Goal: Task Accomplishment & Management: Use online tool/utility

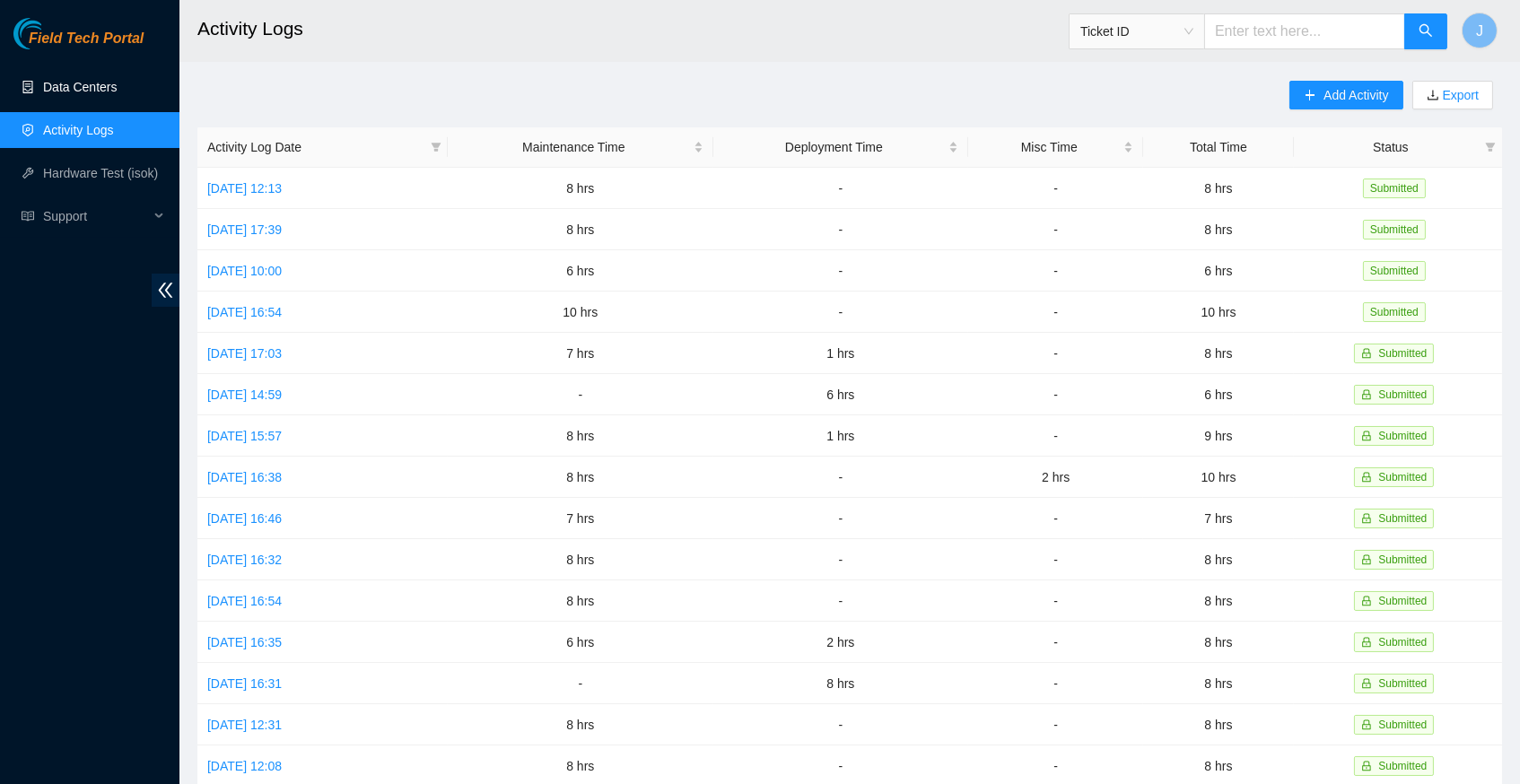
click at [90, 82] on link "Data Centers" at bounding box center [80, 87] width 73 height 14
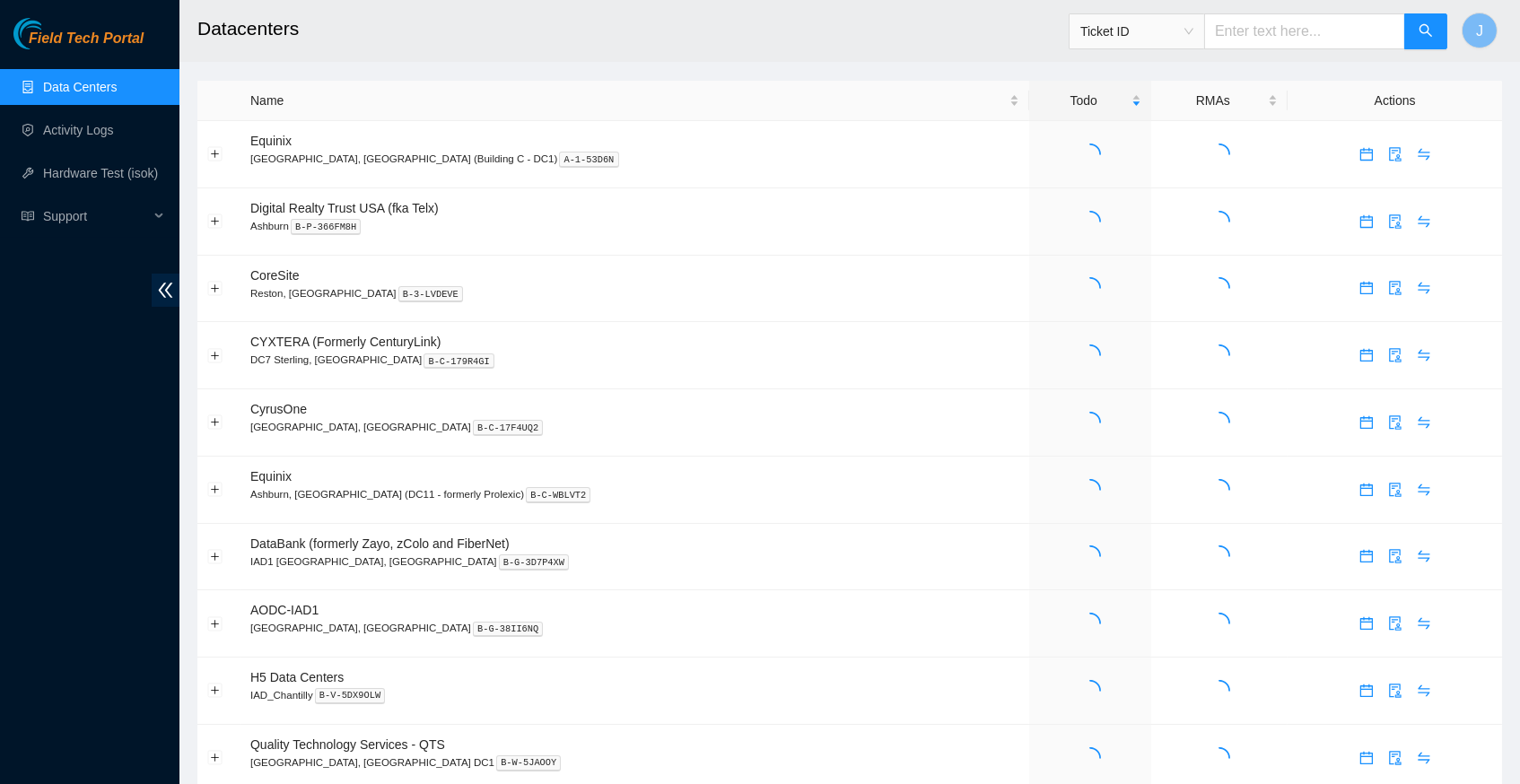
click at [99, 88] on link "Data Centers" at bounding box center [80, 87] width 73 height 14
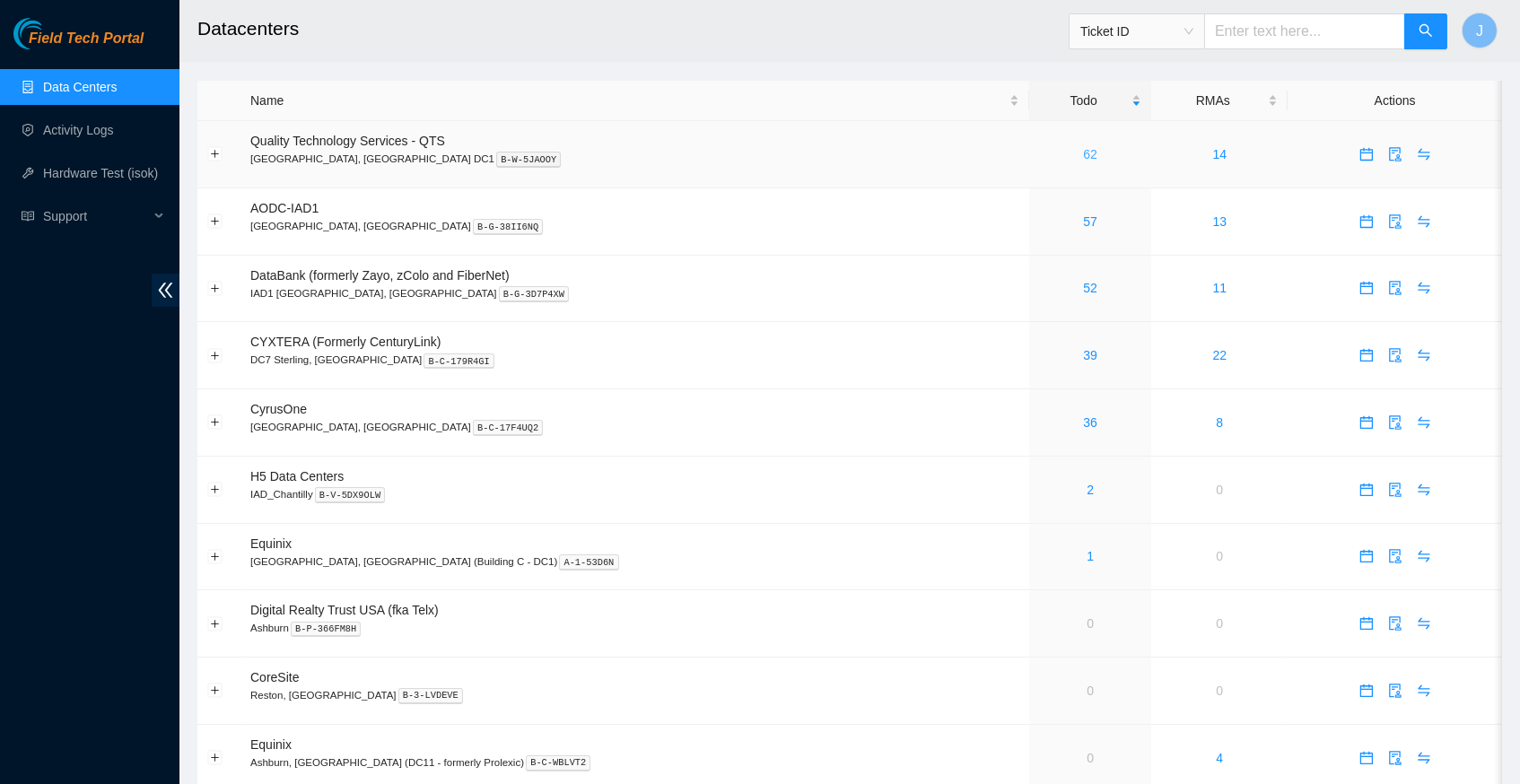
click at [1083, 151] on link "62" at bounding box center [1090, 154] width 14 height 14
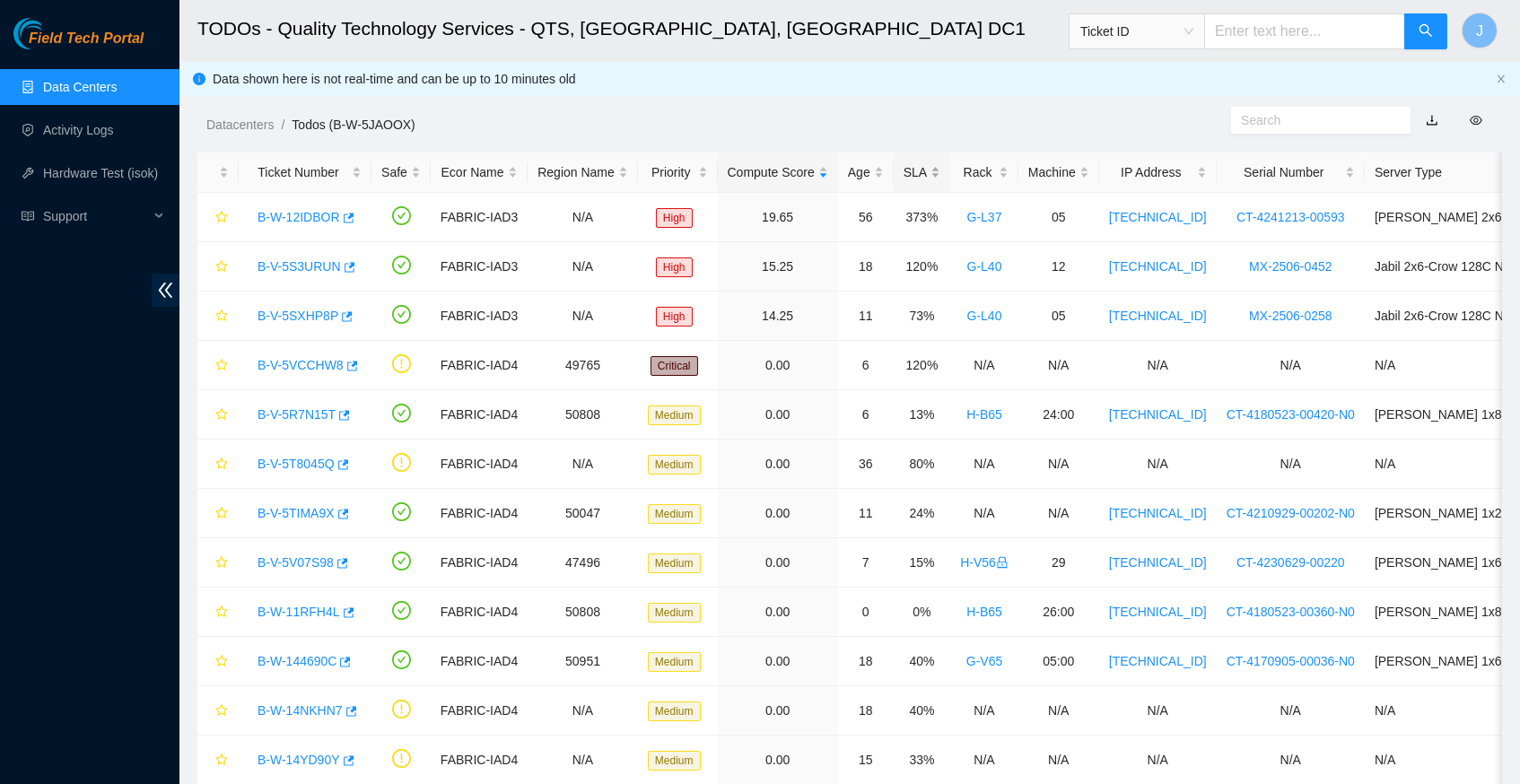
click at [935, 163] on div "SLA" at bounding box center [922, 173] width 37 height 20
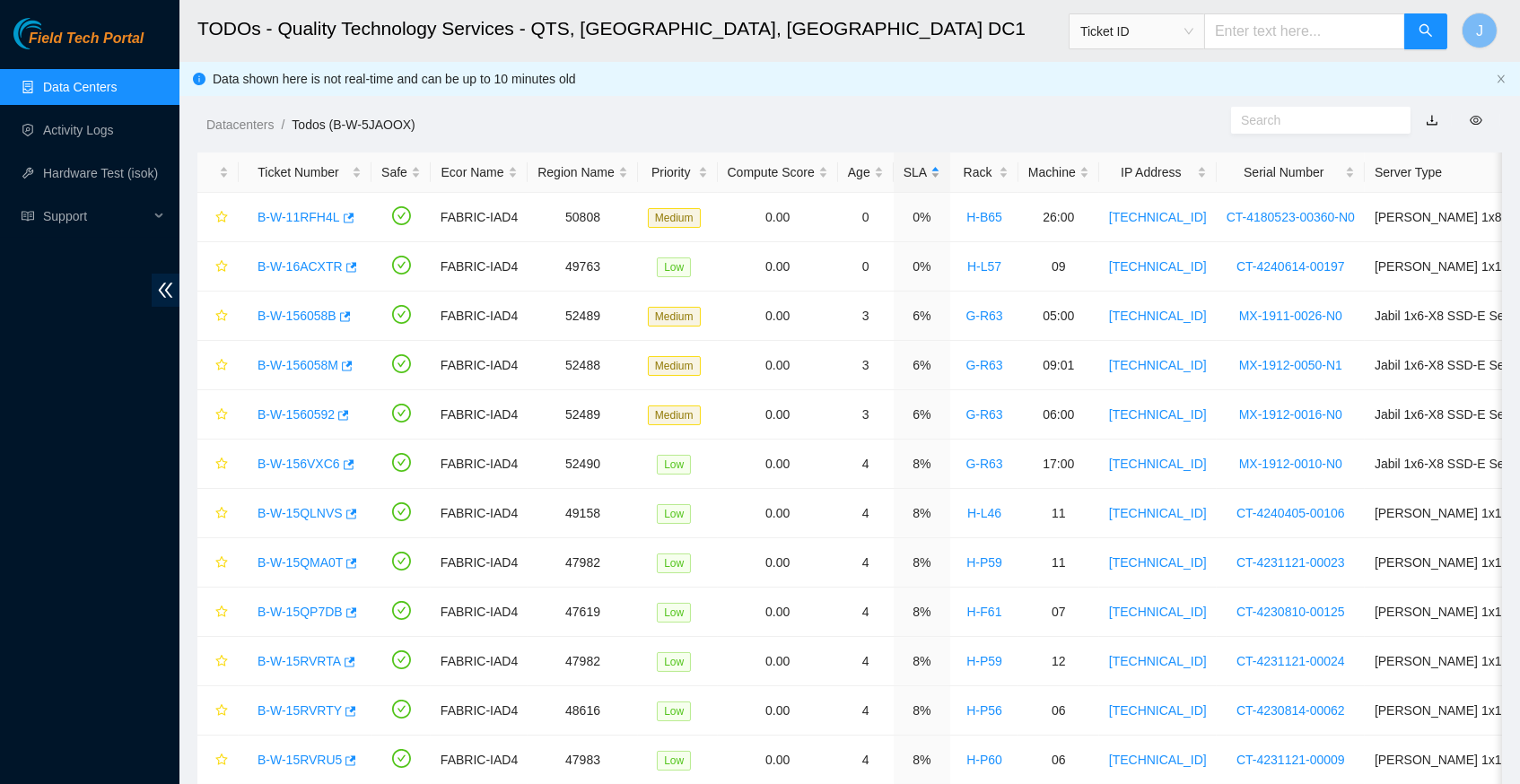
click at [935, 163] on div "SLA" at bounding box center [922, 173] width 37 height 20
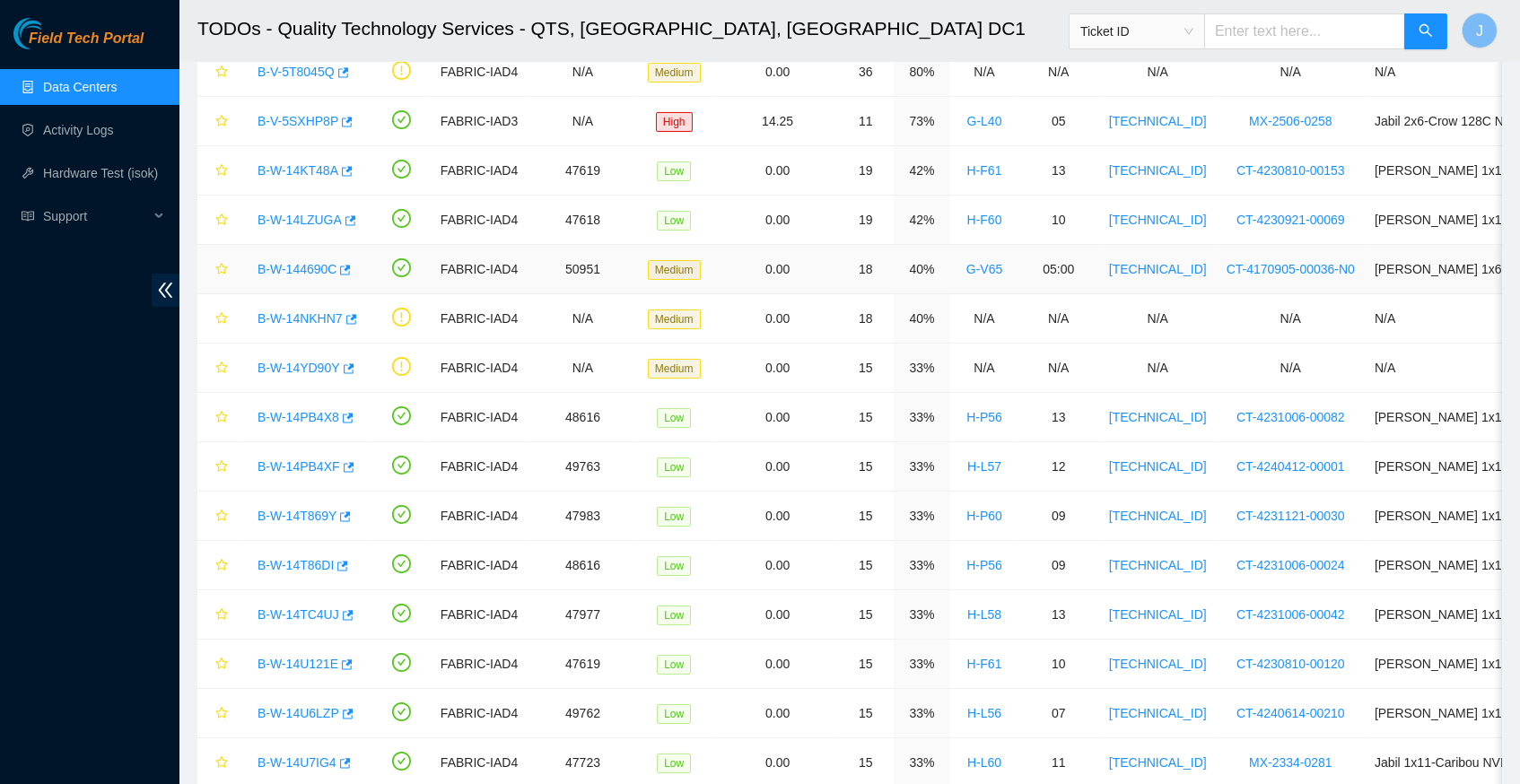
scroll to position [300, 0]
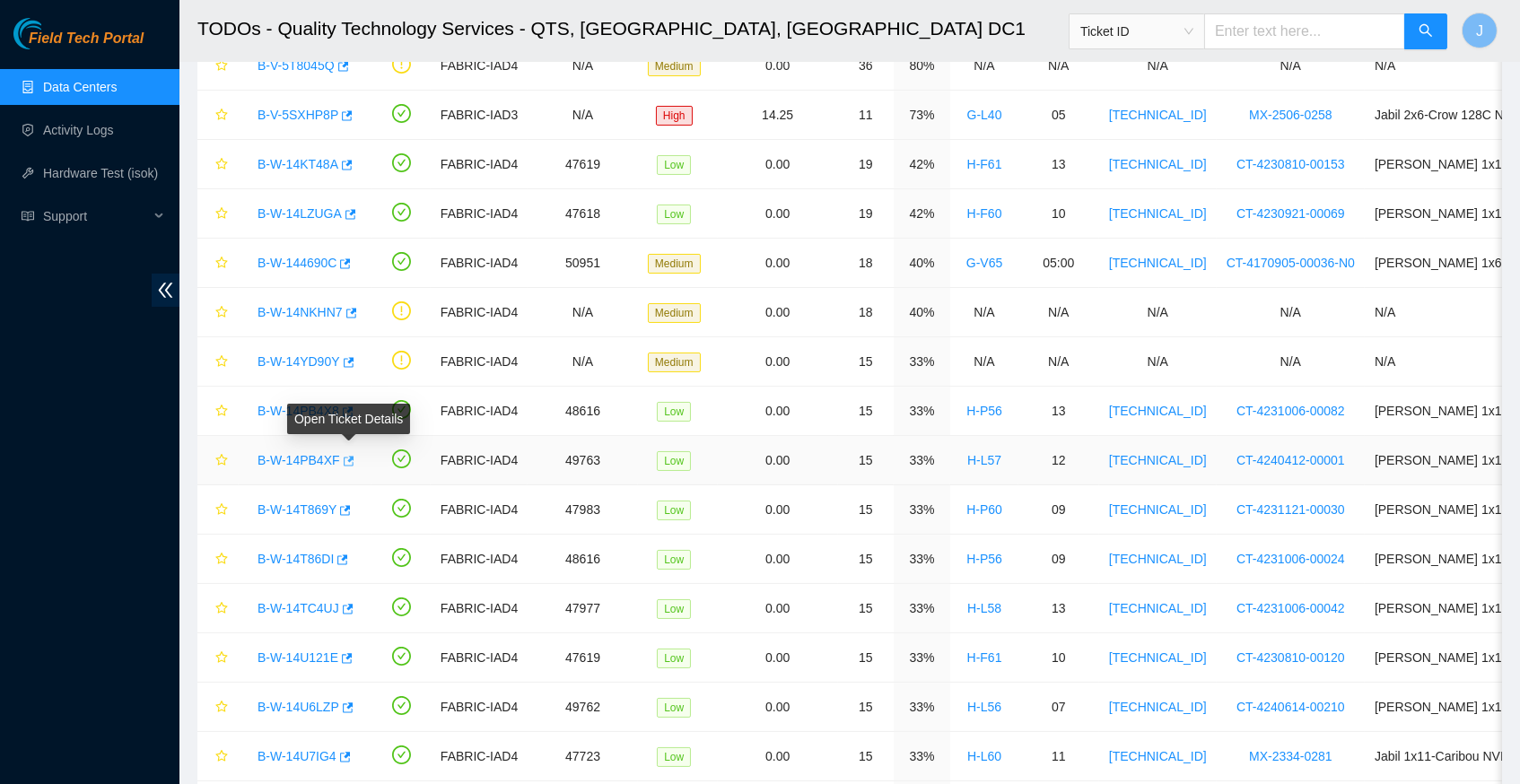
click at [354, 455] on icon "button" at bounding box center [349, 460] width 11 height 10
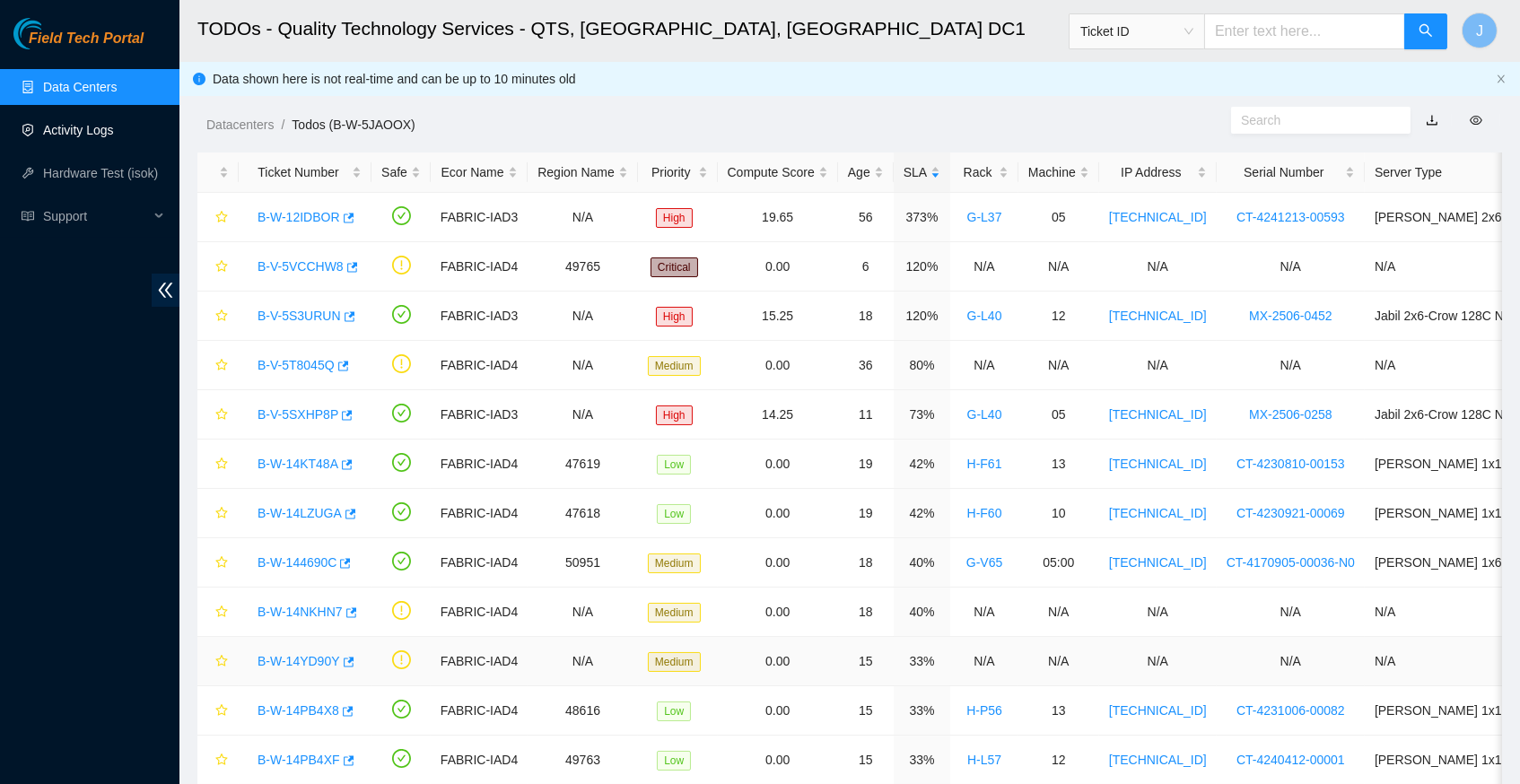
scroll to position [0, 0]
click at [102, 170] on link "Hardware Test (isok)" at bounding box center [100, 173] width 115 height 14
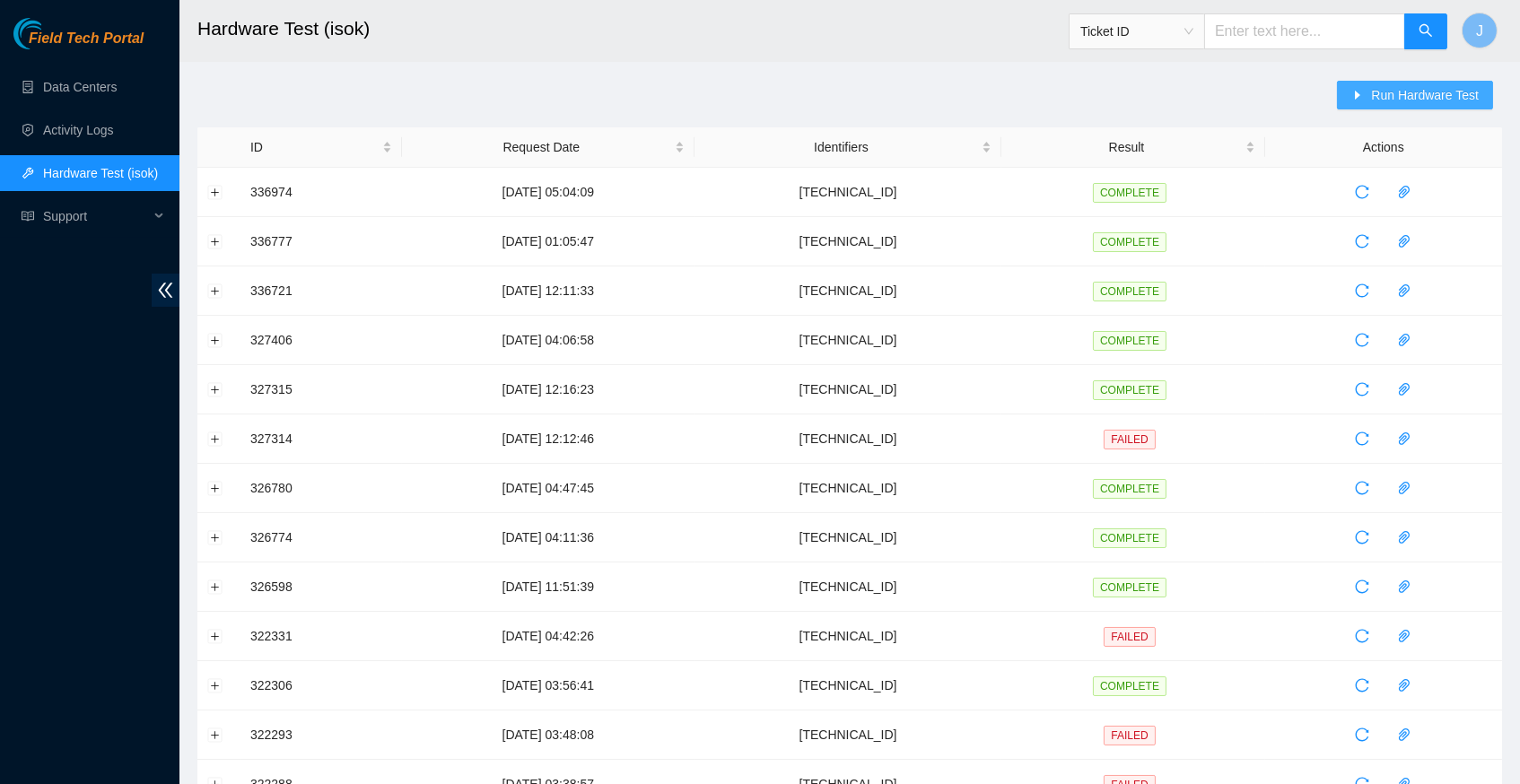
click at [1403, 99] on span "Run Hardware Test" at bounding box center [1424, 95] width 108 height 20
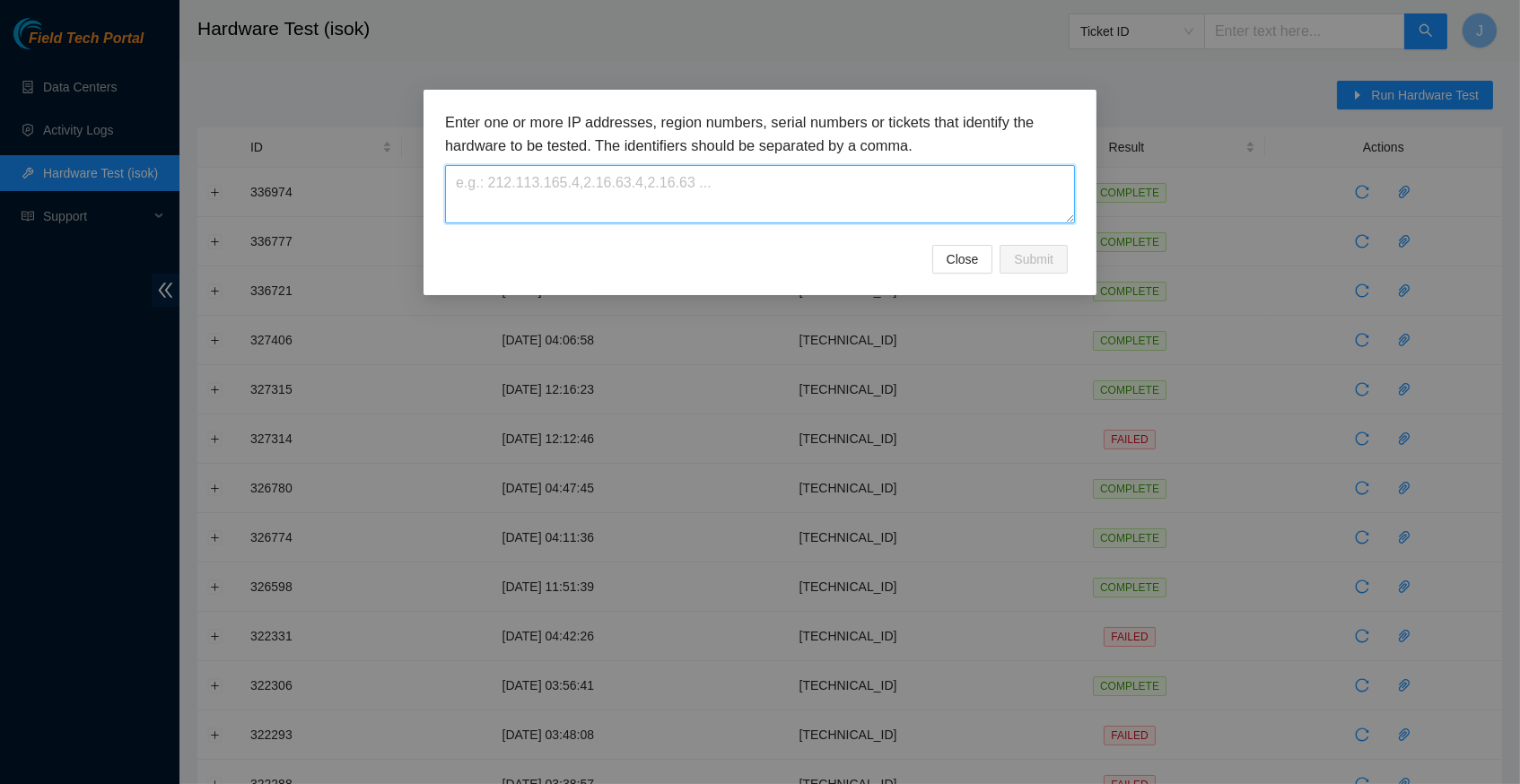
click at [493, 195] on textarea at bounding box center [759, 194] width 630 height 59
paste textarea "[TECHNICAL_ID]"
type textarea "[TECHNICAL_ID]"
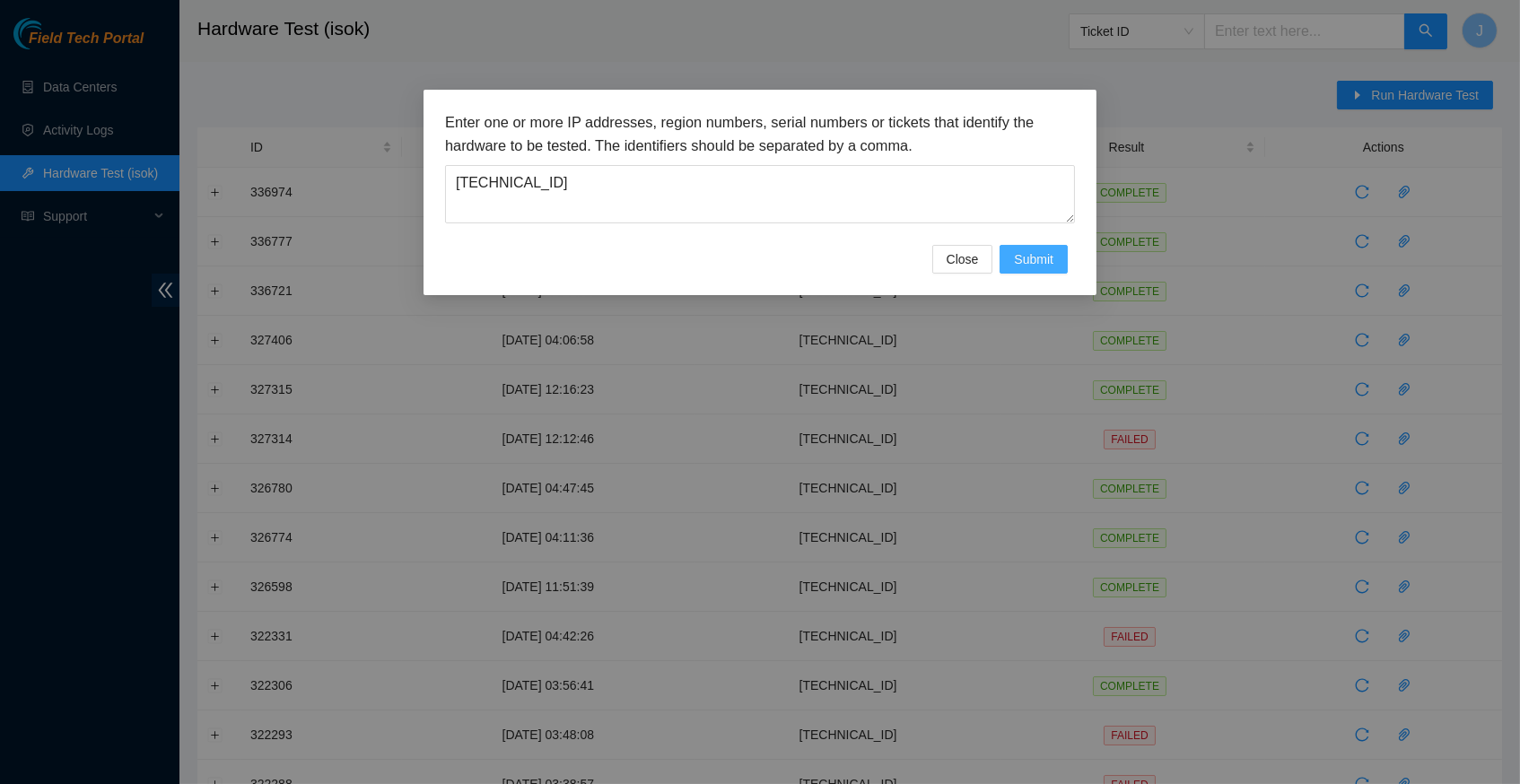
click at [1032, 258] on span "Submit" at bounding box center [1034, 259] width 40 height 20
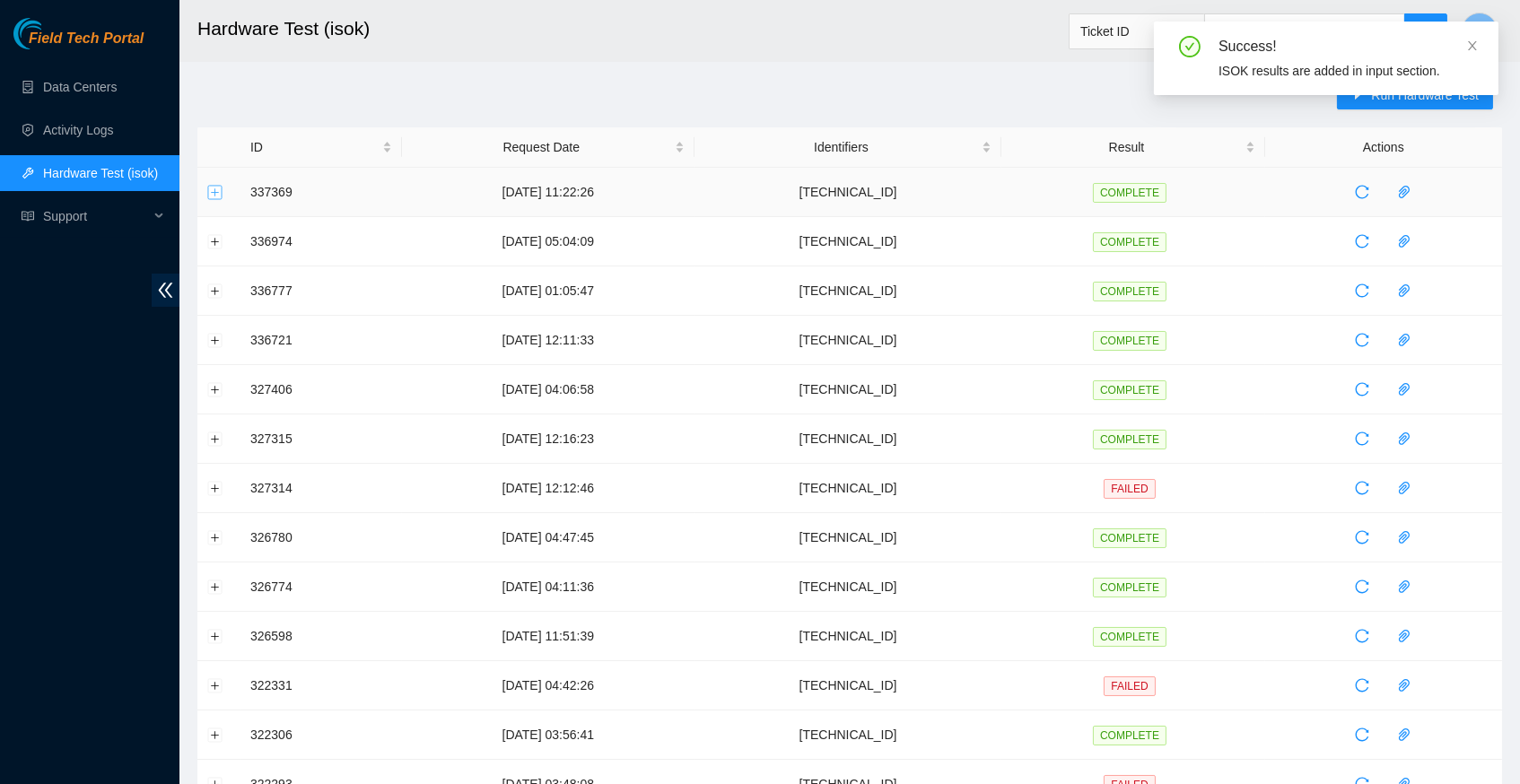
click at [217, 188] on button "Expand row" at bounding box center [215, 191] width 14 height 14
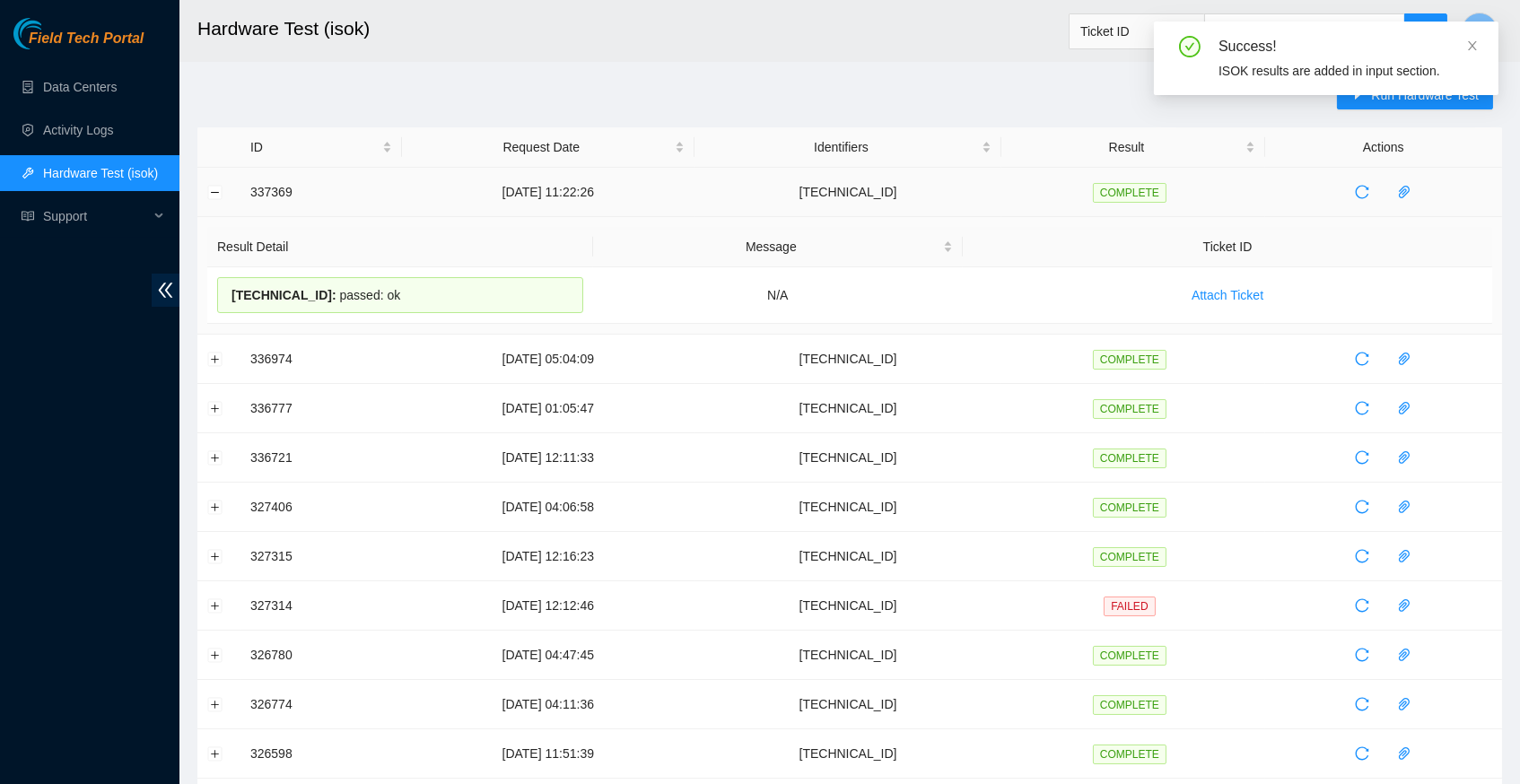
drag, startPoint x: 422, startPoint y: 296, endPoint x: 249, endPoint y: 192, distance: 201.9
click at [249, 192] on tbody "337369 16-09-2025 11:22:26 23.55.100.207 COMPLETE Result Detail Message Ticket …" at bounding box center [849, 720] width 1304 height 1104
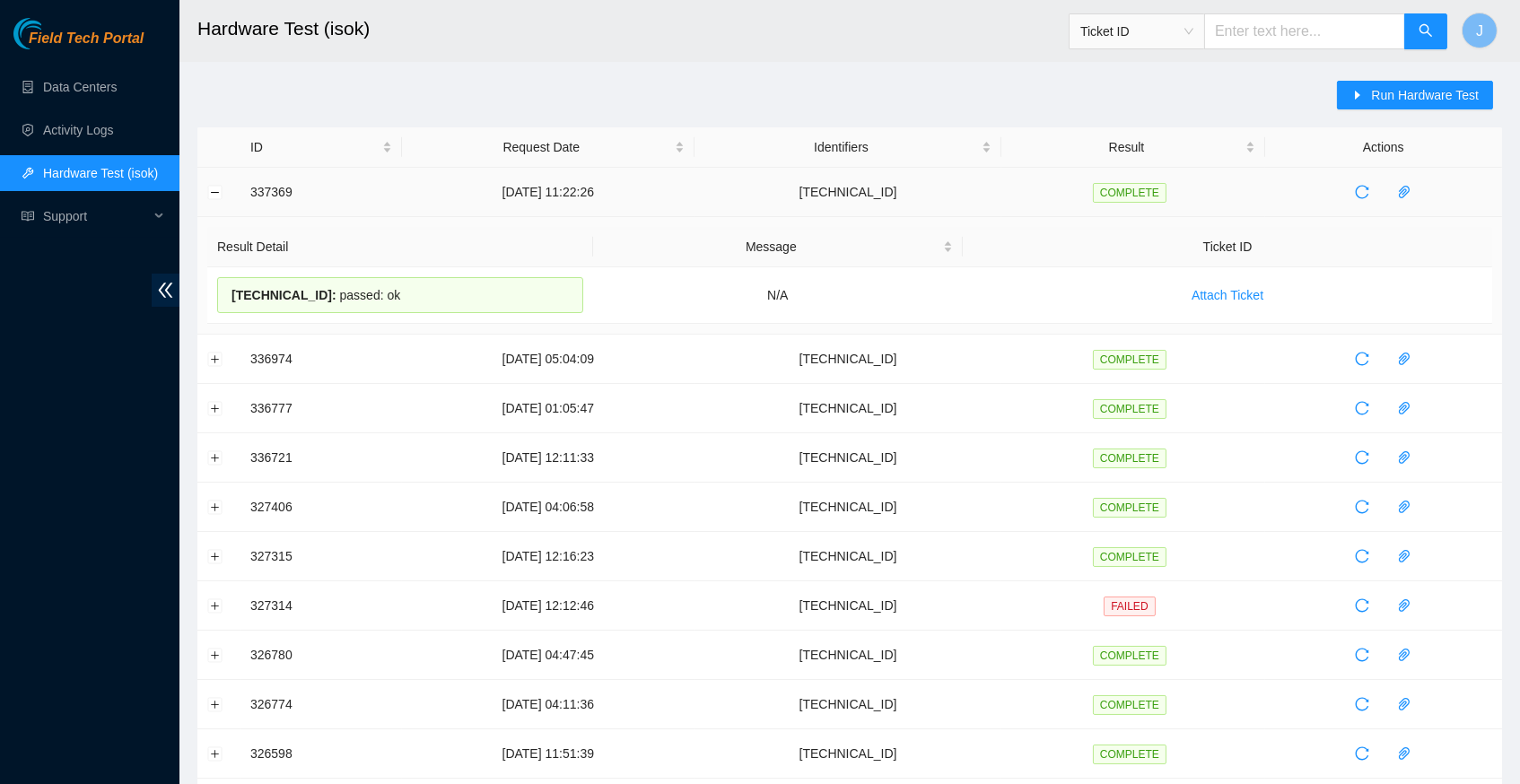
copy tbody "337369 16-09-2025 11:22:26 23.55.100.207 COMPLETE Result Detail Message Ticket …"
click at [536, 102] on div "Run Hardware Test ID Request Date Identifiers Result Actions 337369 16-09-2025 …" at bounding box center [849, 705] width 1304 height 1248
click at [94, 90] on link "Data Centers" at bounding box center [80, 87] width 73 height 14
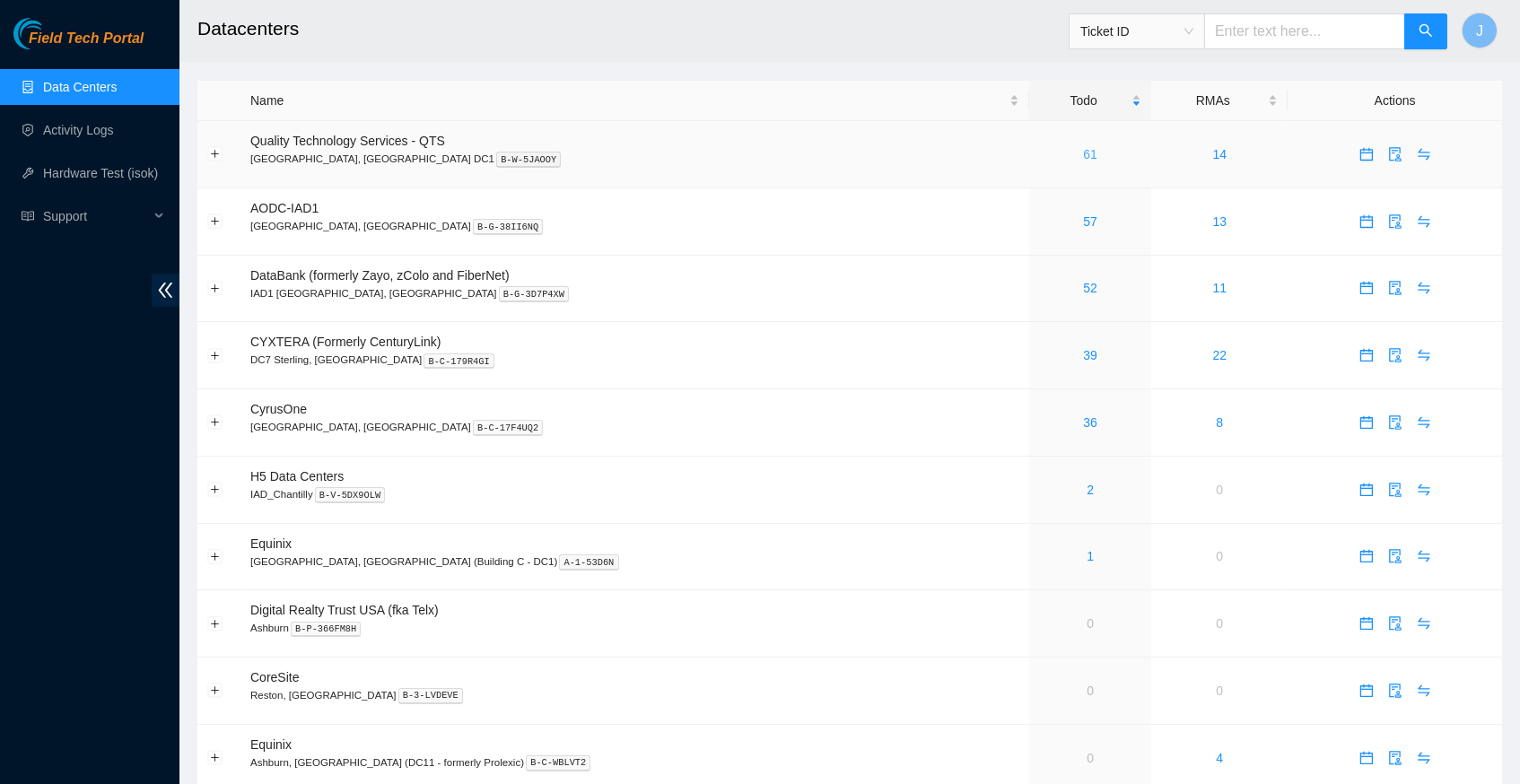
click at [1083, 154] on link "61" at bounding box center [1090, 154] width 14 height 14
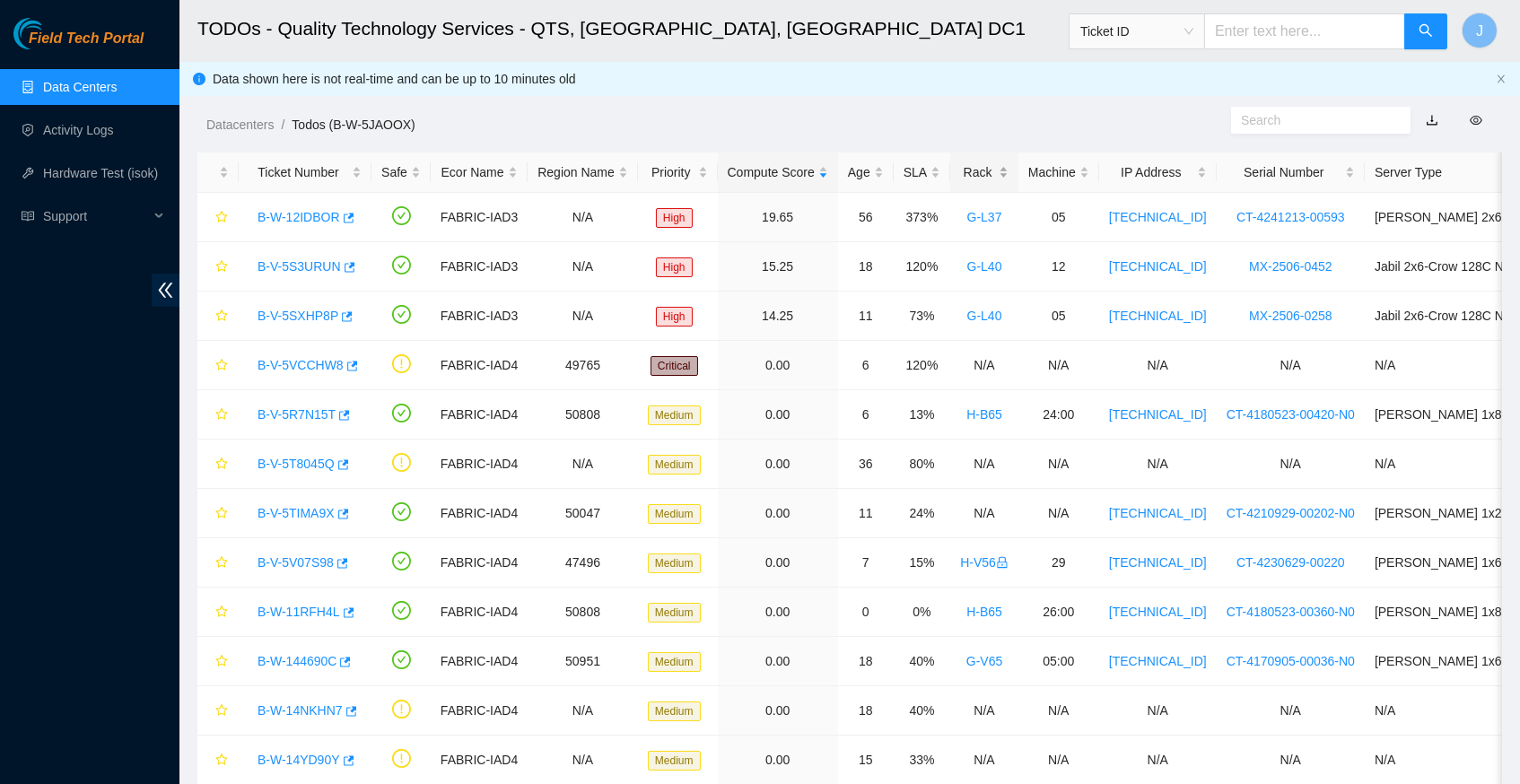
click at [1009, 172] on div "Rack" at bounding box center [984, 173] width 49 height 20
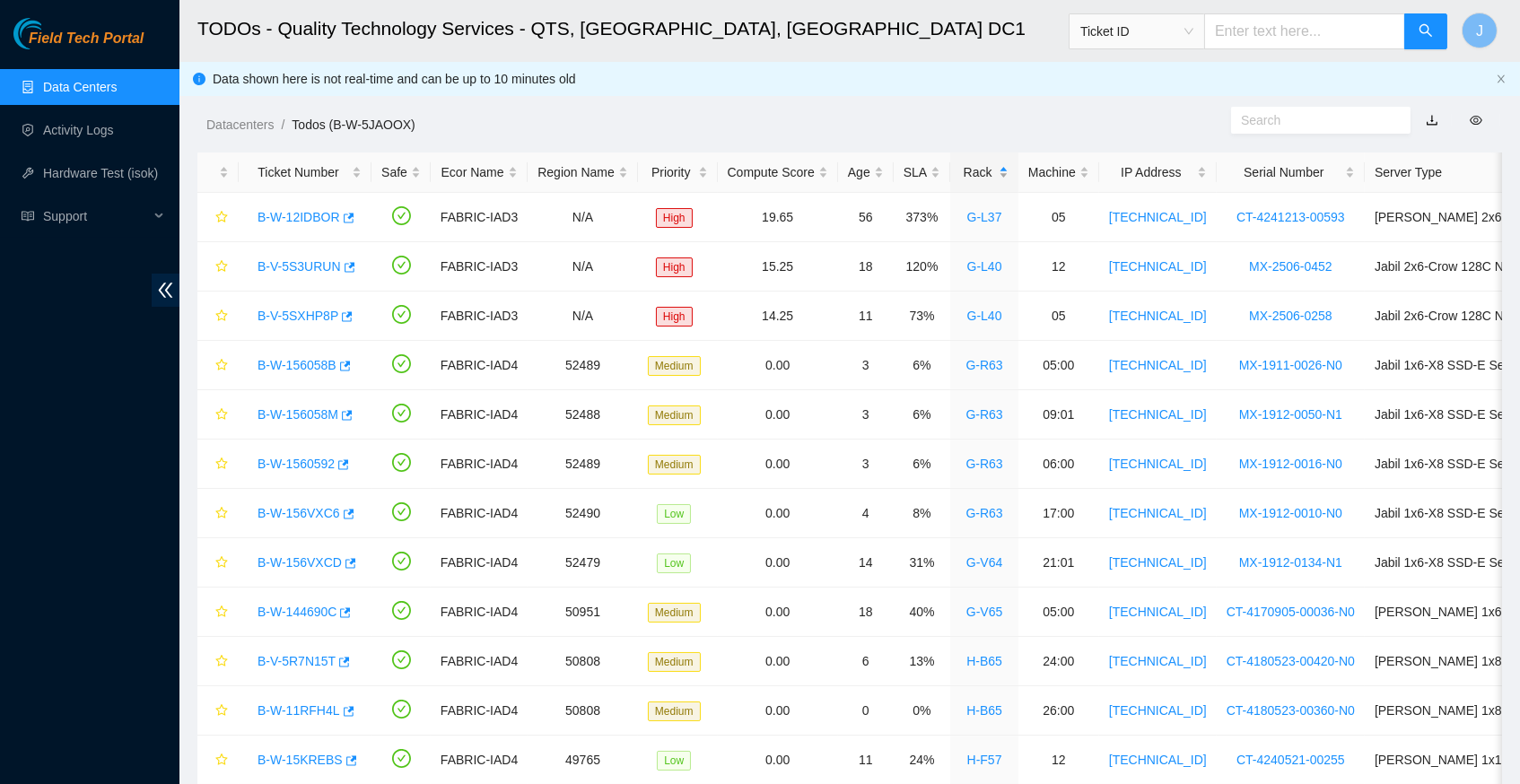
click at [1009, 172] on div "Rack" at bounding box center [984, 173] width 49 height 20
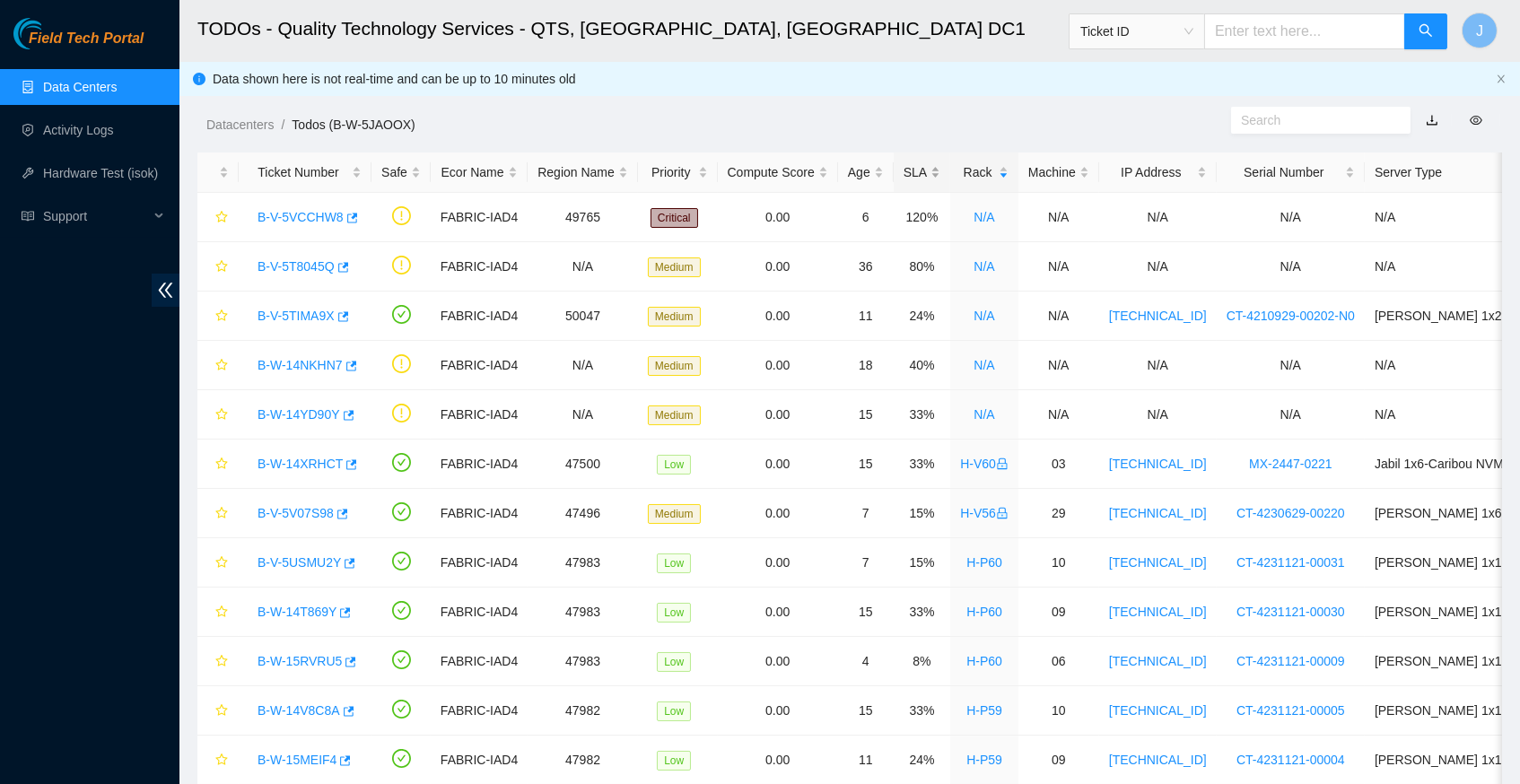
click at [940, 168] on div "SLA" at bounding box center [922, 173] width 37 height 20
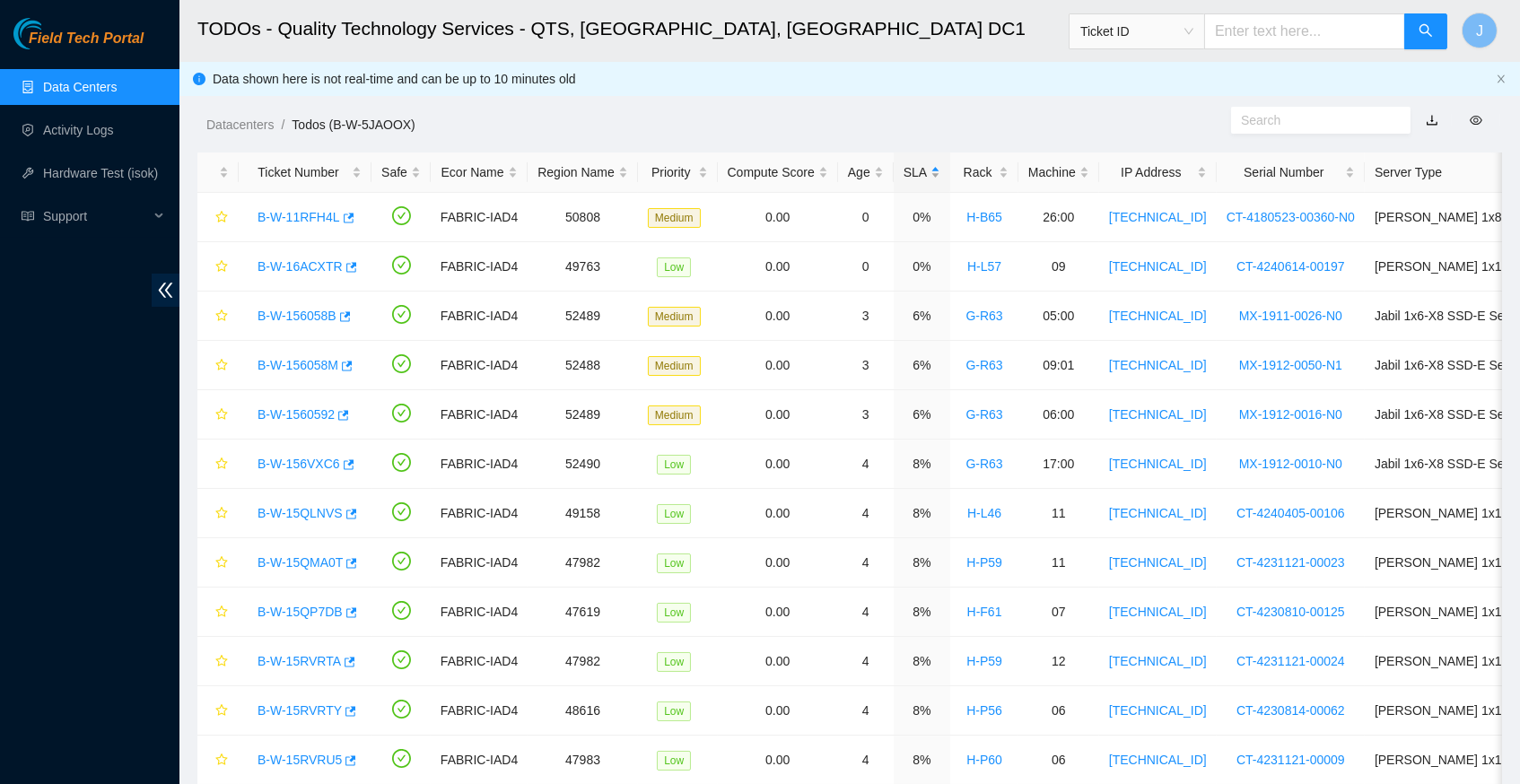
click at [940, 168] on div "SLA" at bounding box center [922, 173] width 37 height 20
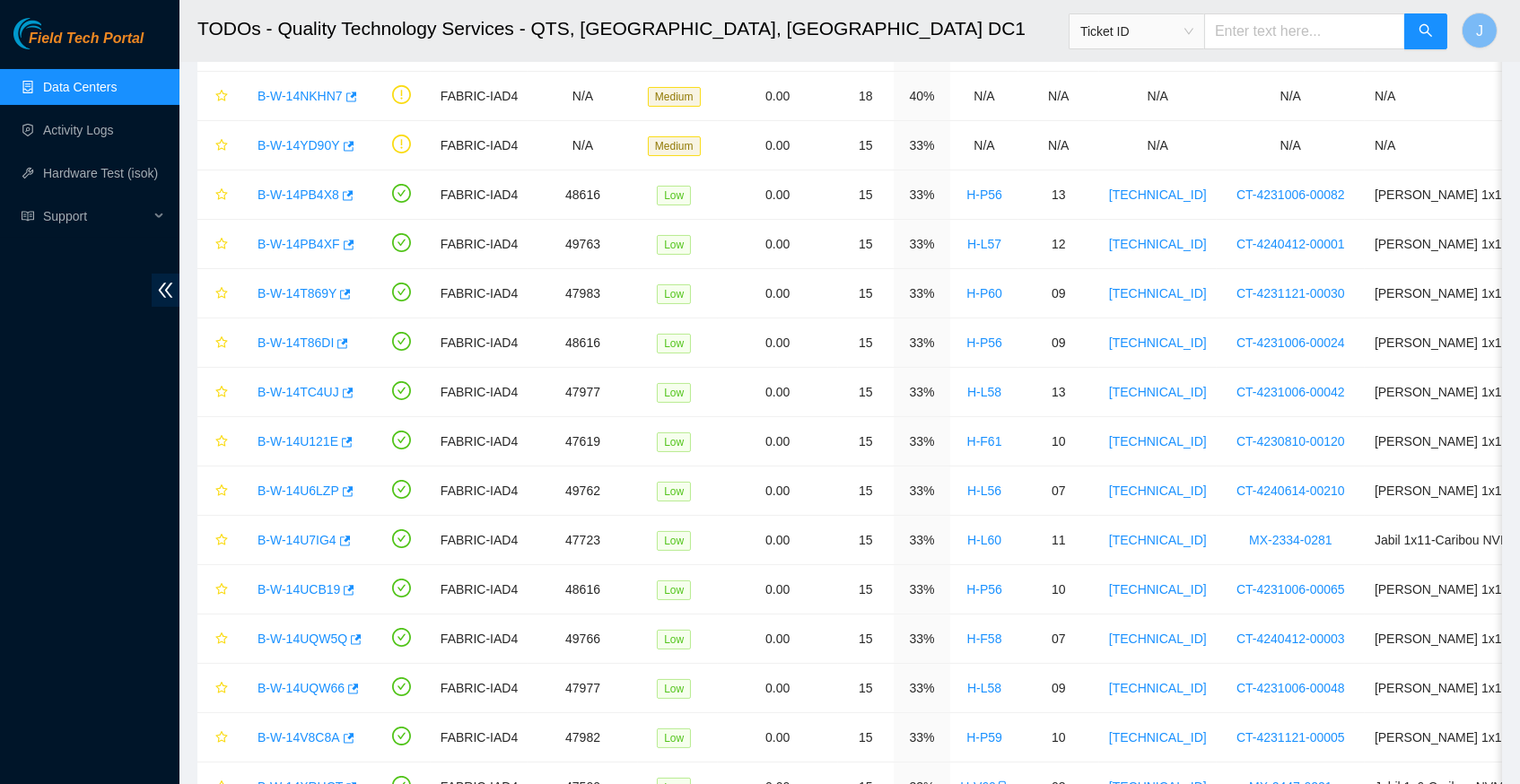
scroll to position [533, 0]
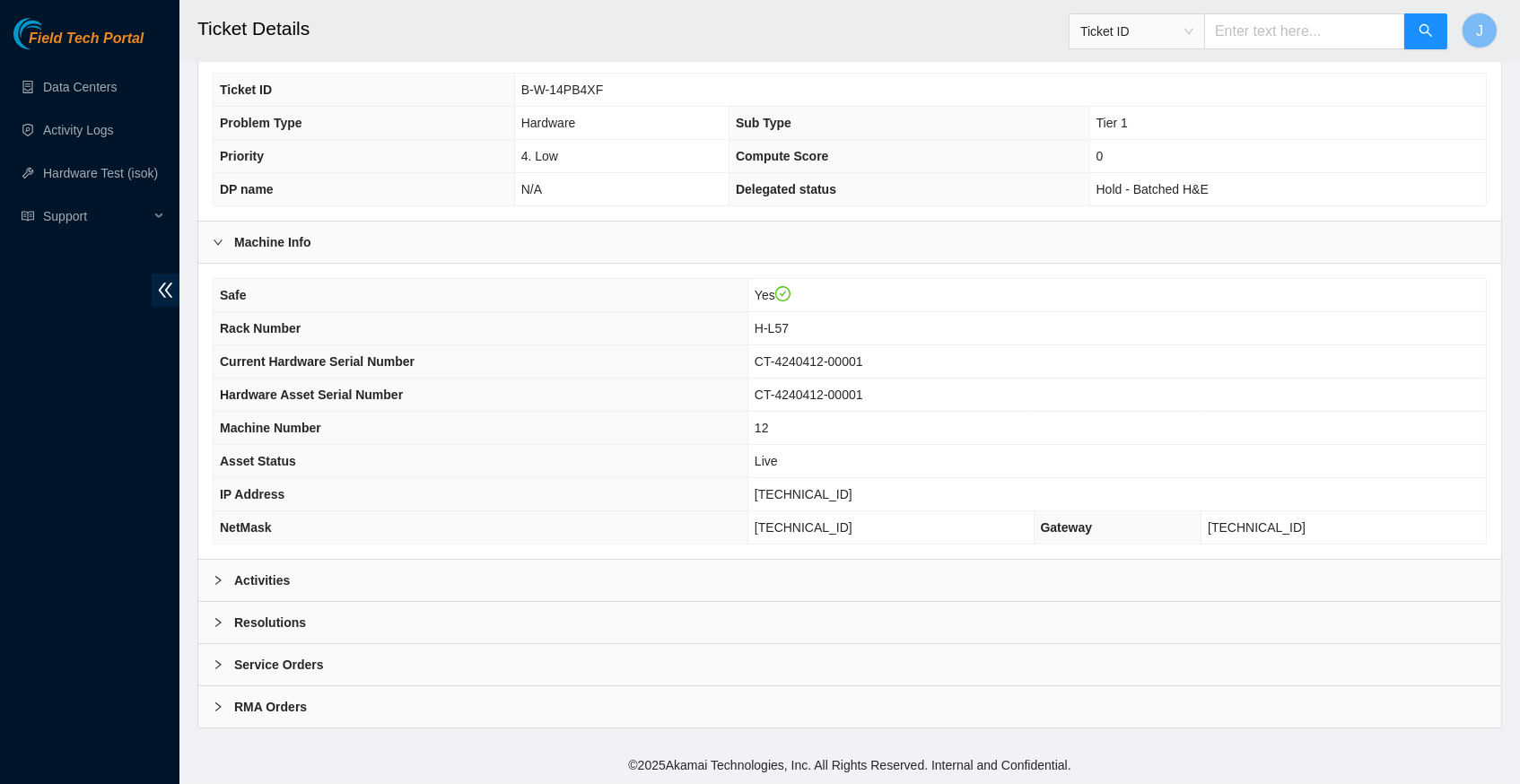
scroll to position [415, 0]
click at [220, 584] on icon "right" at bounding box center [218, 580] width 11 height 11
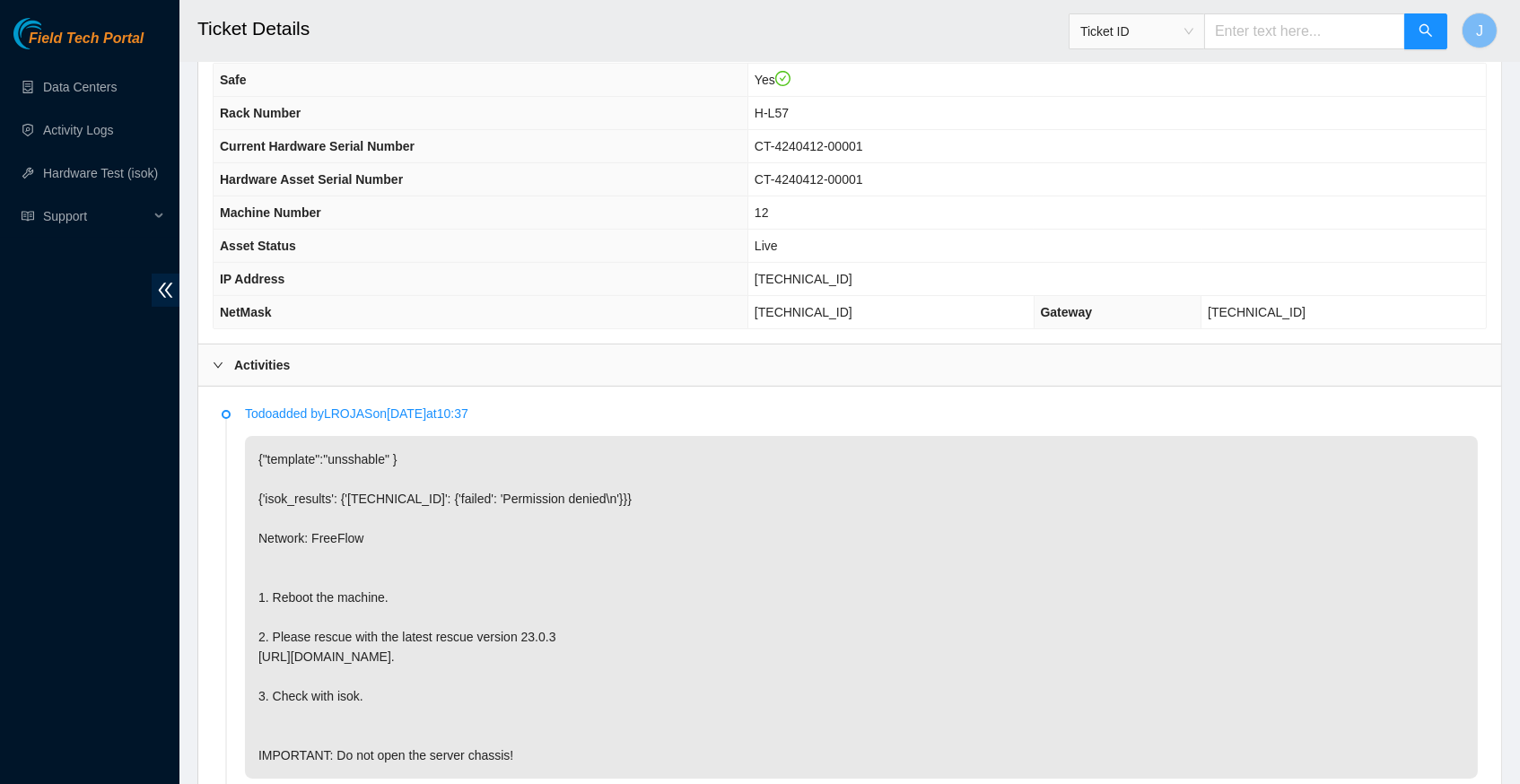
scroll to position [626, 0]
click at [792, 286] on span "23.55.100.207" at bounding box center [803, 282] width 98 height 14
copy span "23.55.100.207"
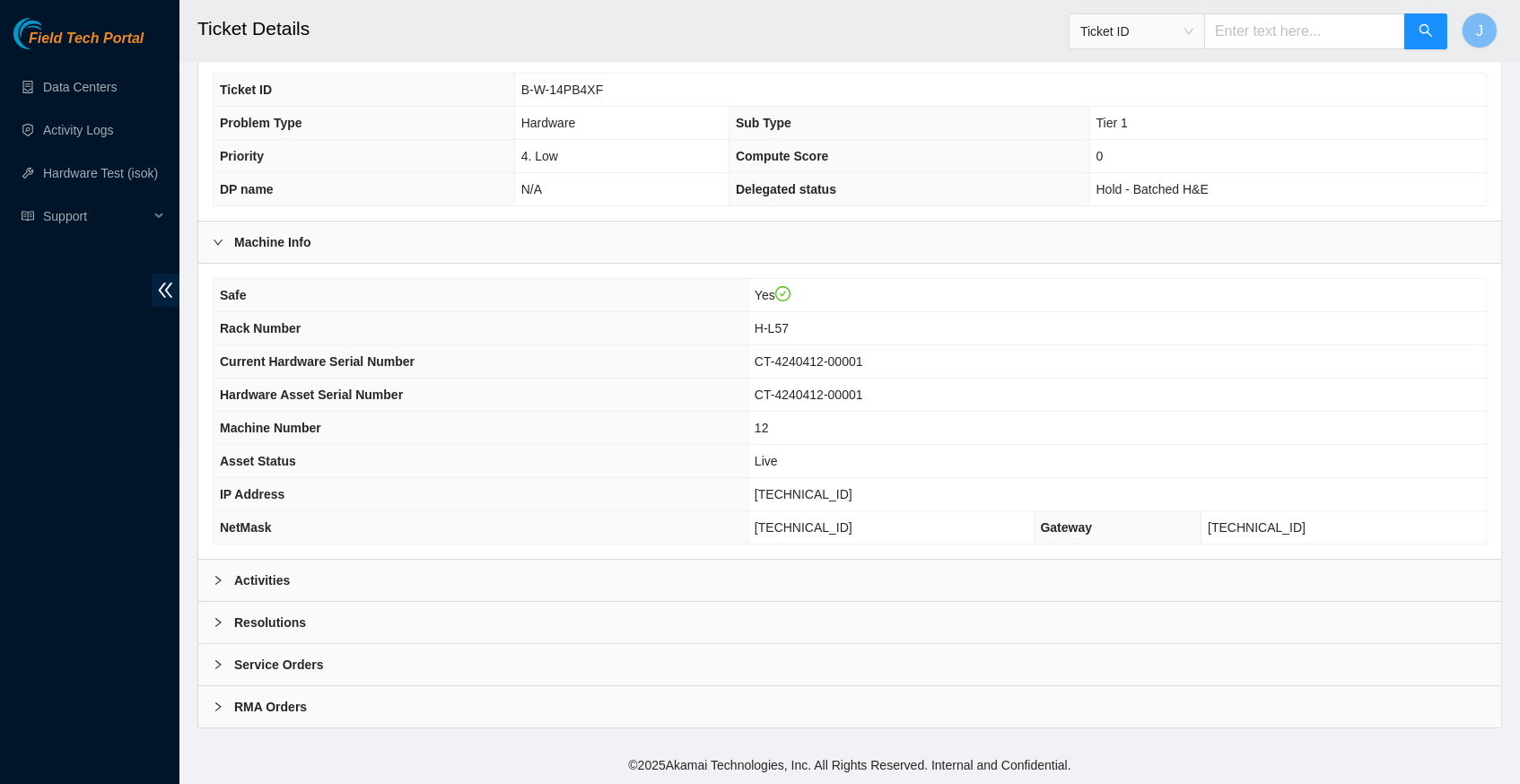
scroll to position [415, 0]
click at [214, 580] on icon "right" at bounding box center [218, 580] width 11 height 11
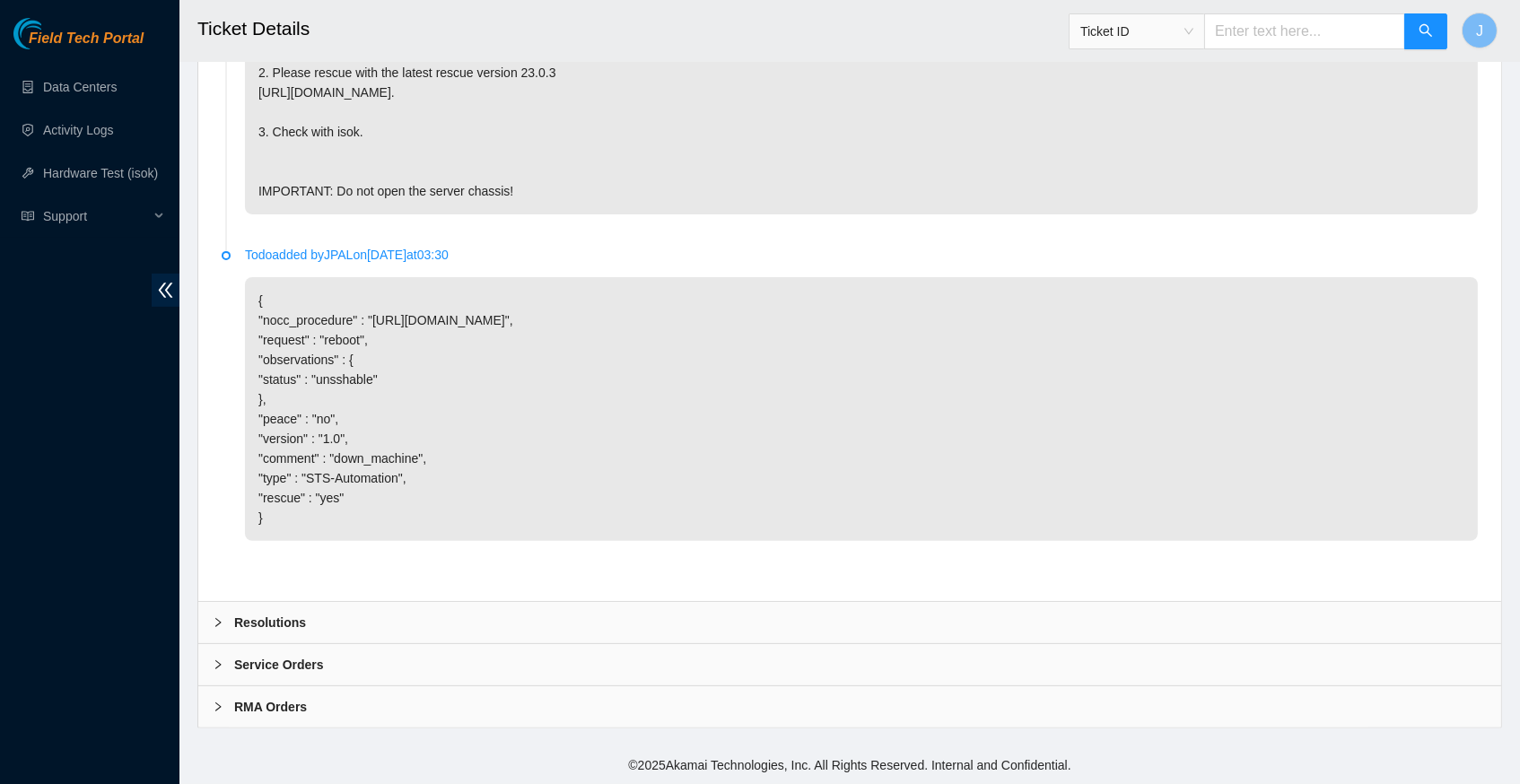
scroll to position [1209, 0]
click at [219, 622] on icon "right" at bounding box center [218, 622] width 11 height 11
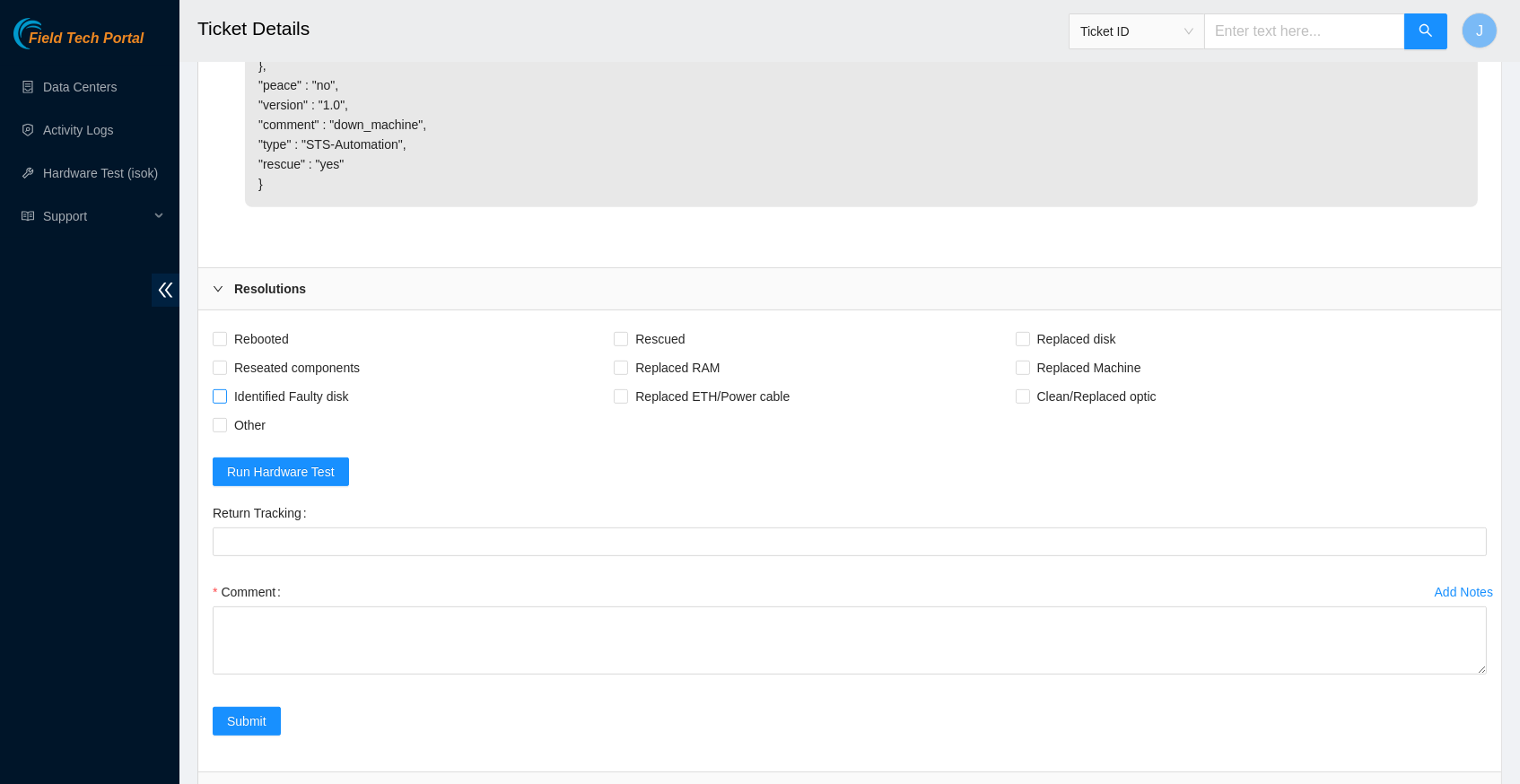
scroll to position [1548, 0]
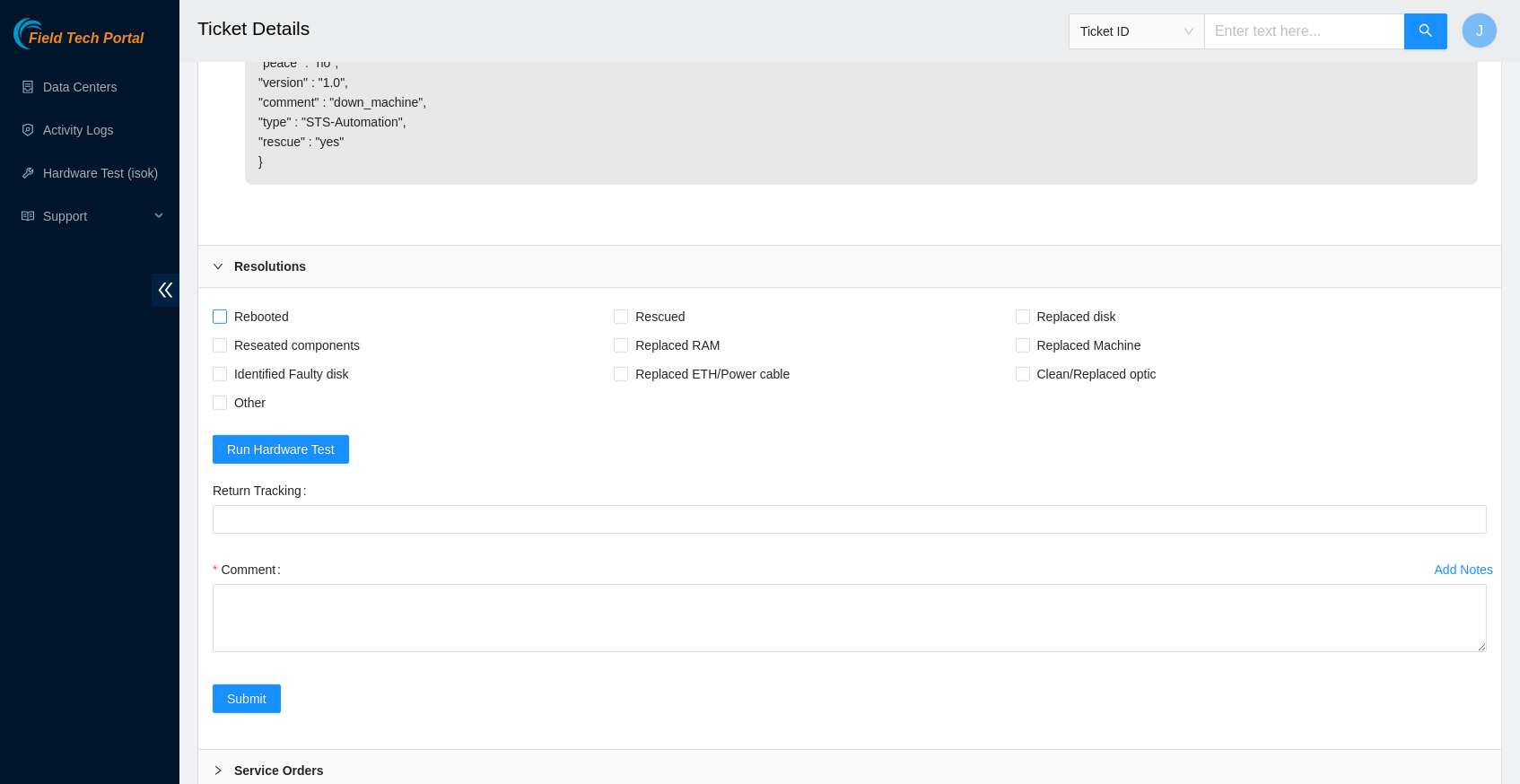
click at [220, 322] on input "Rebooted" at bounding box center [219, 315] width 13 height 13
checkbox input "true"
click at [626, 322] on input "Rescued" at bounding box center [620, 315] width 13 height 13
checkbox input "true"
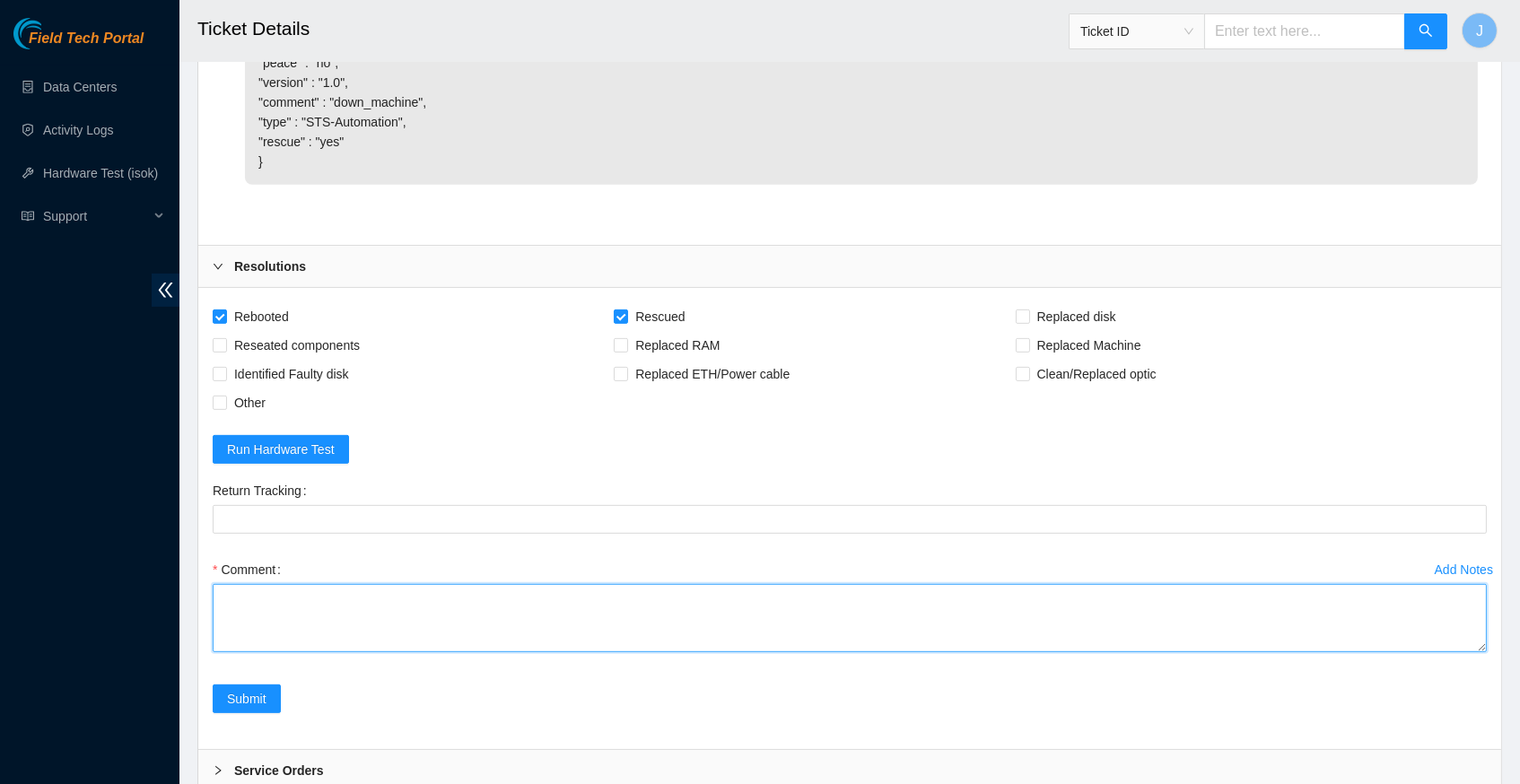
click at [402, 621] on textarea "Comment" at bounding box center [849, 617] width 1274 height 68
paste textarea "337369 16-09-2025 11:22:26 23.55.100.207 COMPLETE Result Detail Message Ticket …"
type textarea "verify server and rack info reboot machine rescued configured reboot ran isok 3…"
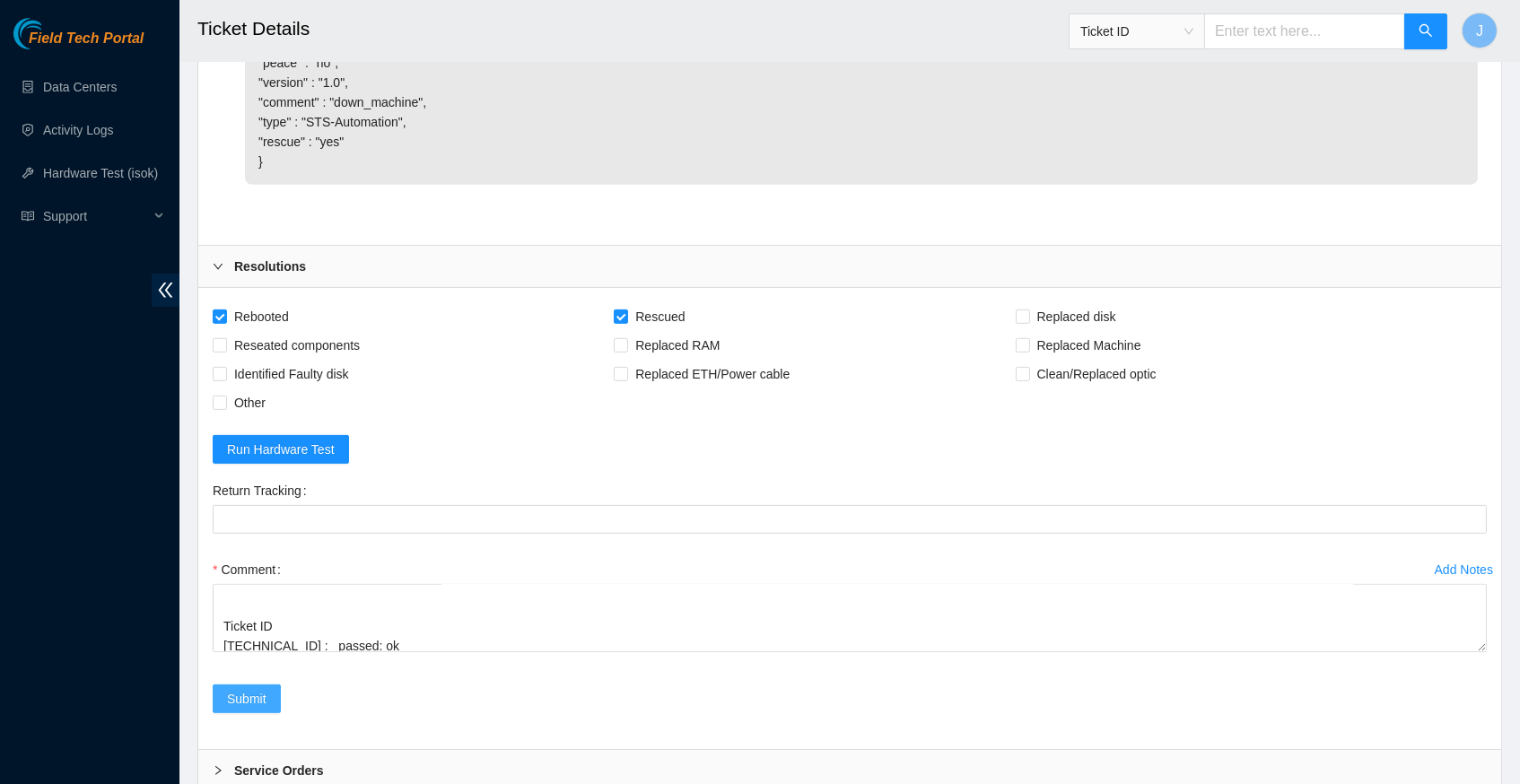
click at [261, 708] on span "Submit" at bounding box center [247, 698] width 40 height 20
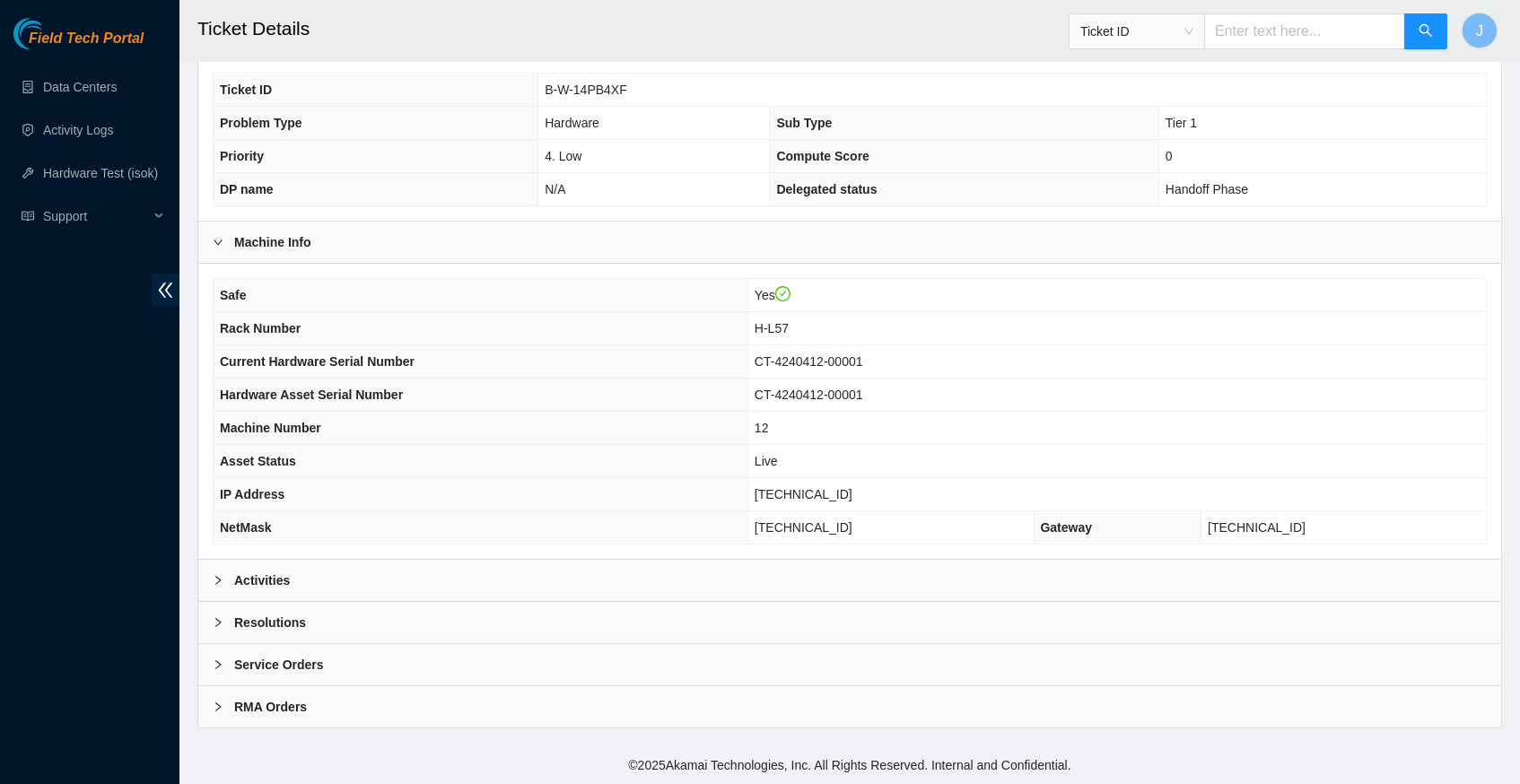
scroll to position [415, 0]
click at [224, 583] on div at bounding box center [223, 580] width 22 height 20
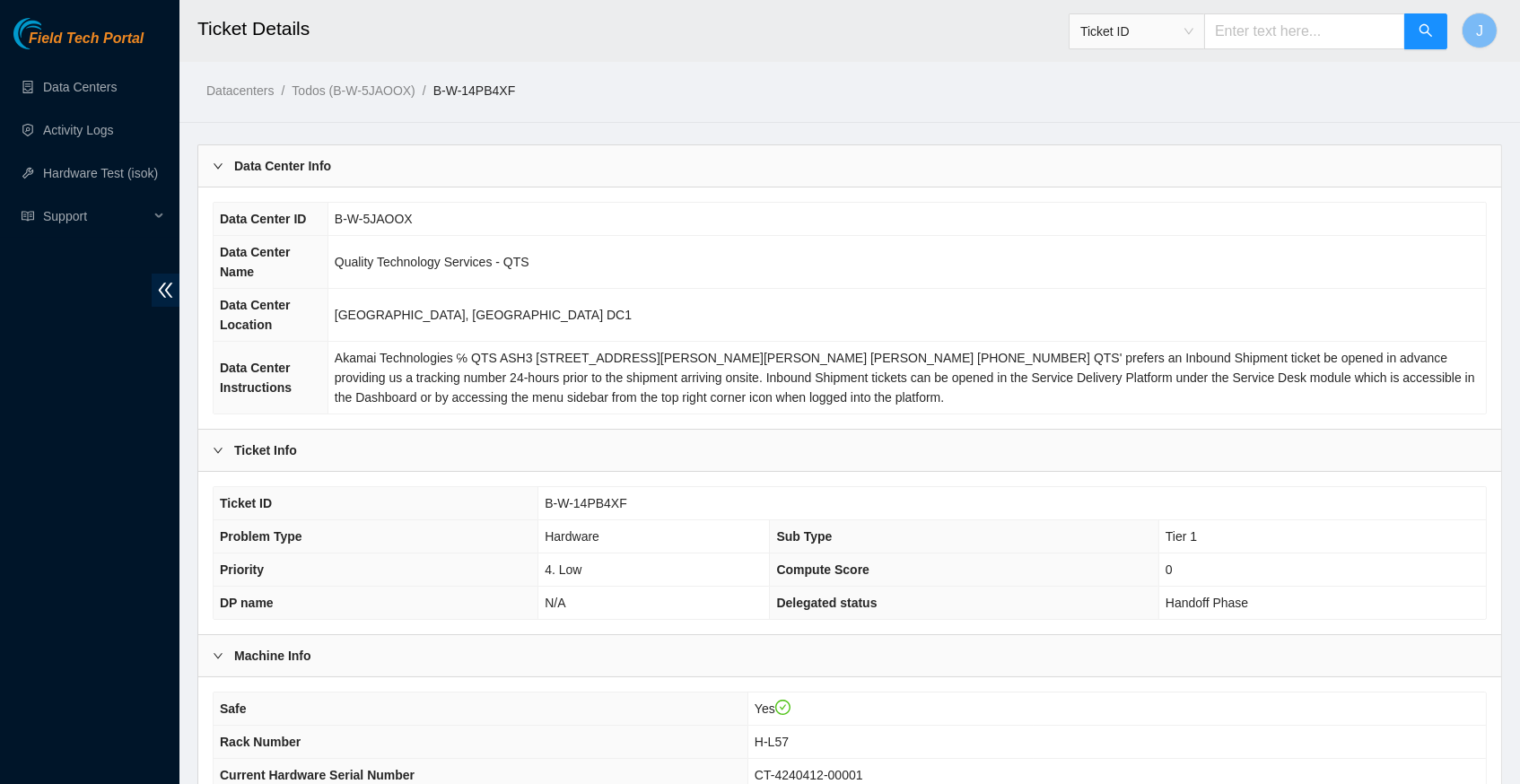
scroll to position [0, 0]
click at [117, 90] on link "Data Centers" at bounding box center [80, 87] width 73 height 14
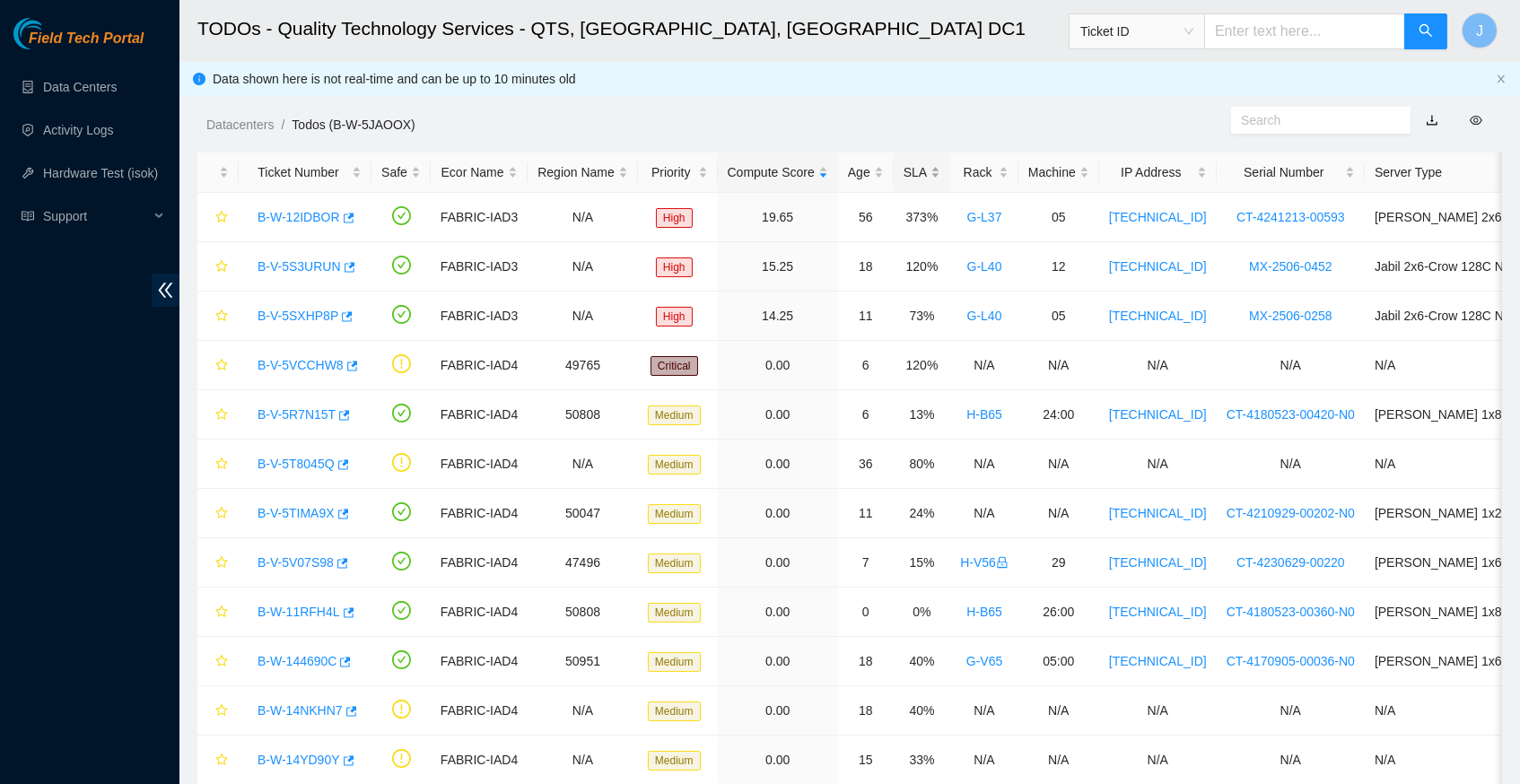
click at [940, 173] on div "SLA" at bounding box center [922, 173] width 37 height 20
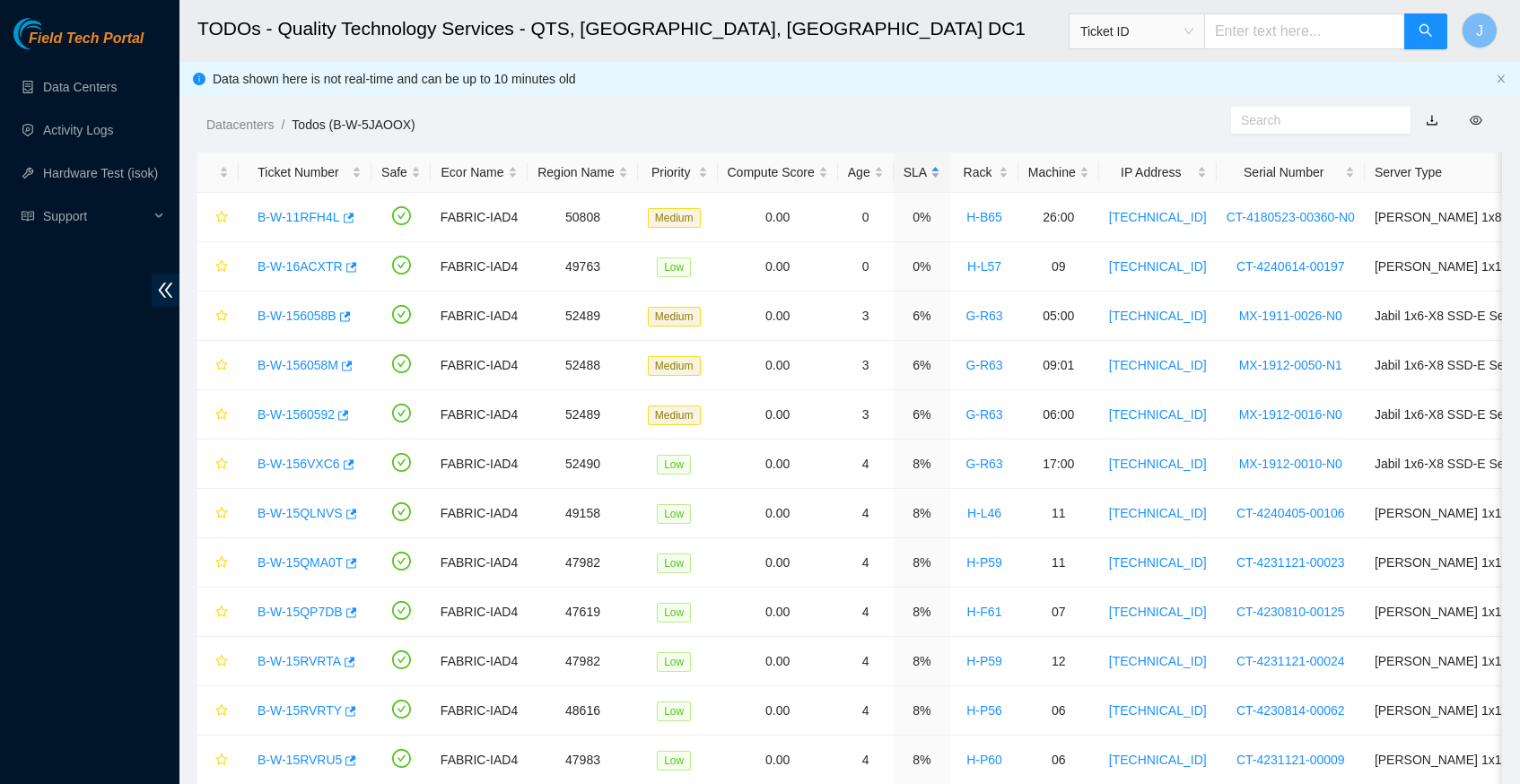
click at [940, 173] on div "SLA" at bounding box center [922, 173] width 37 height 20
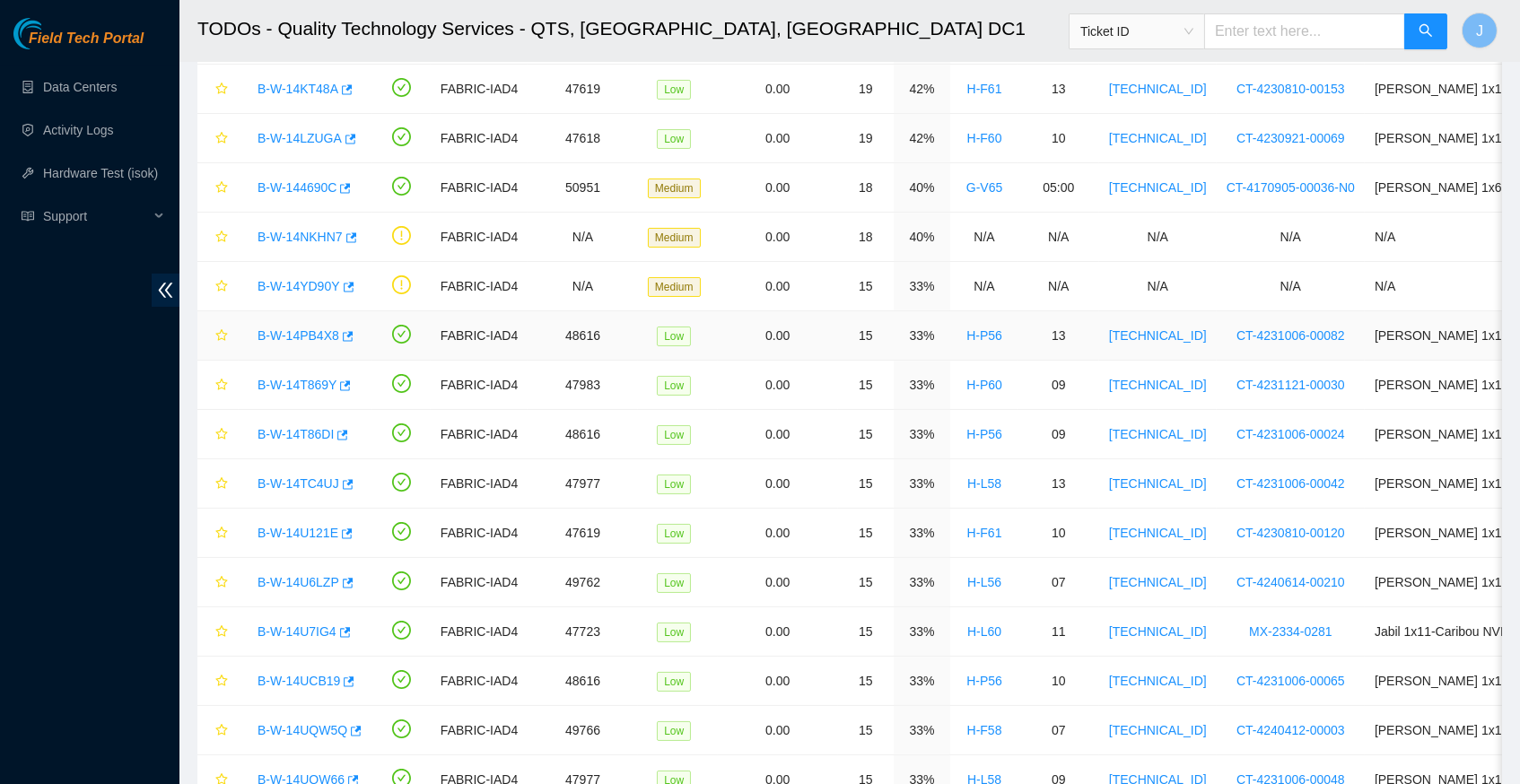
scroll to position [385, 0]
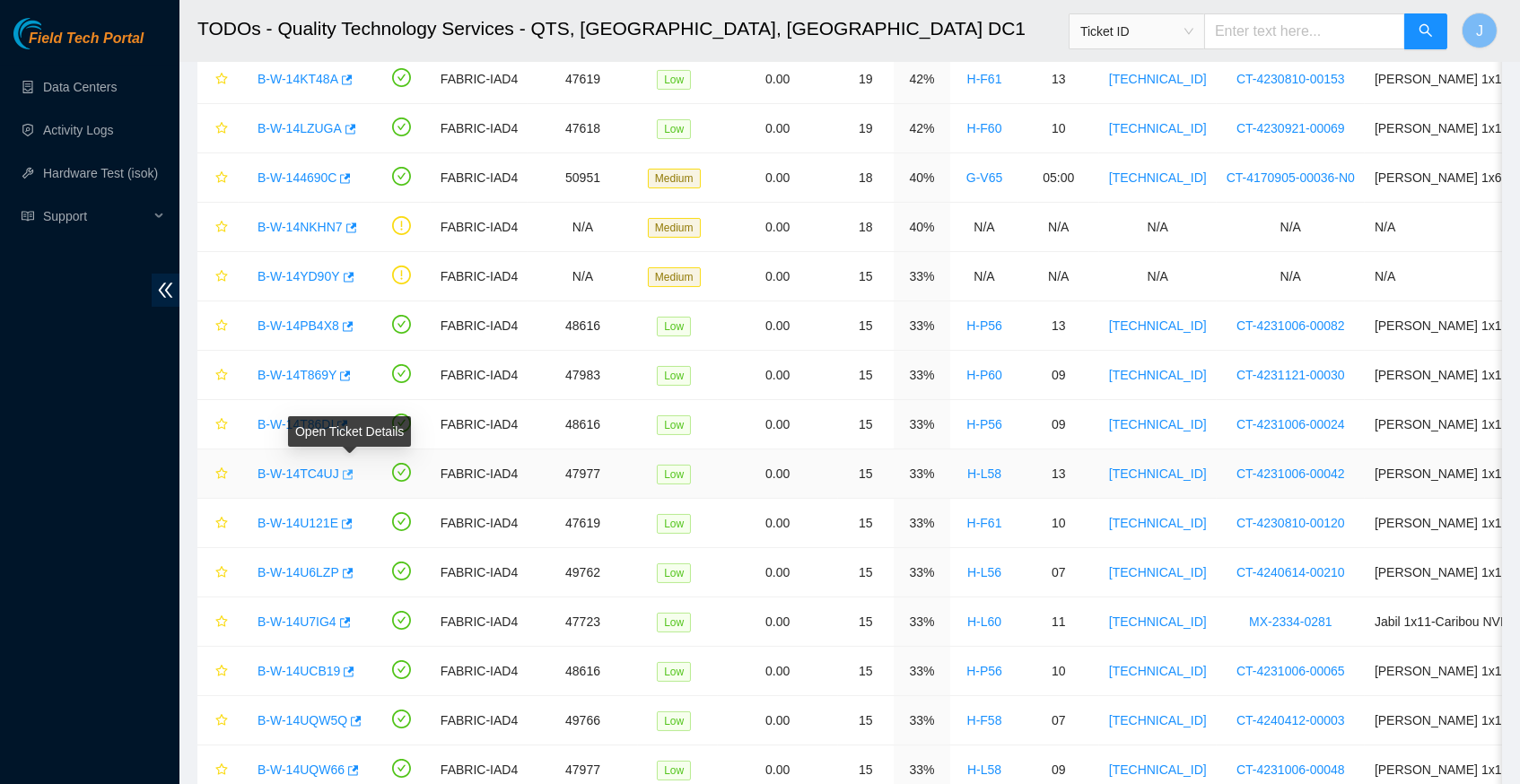
click at [353, 470] on icon "button" at bounding box center [348, 473] width 11 height 10
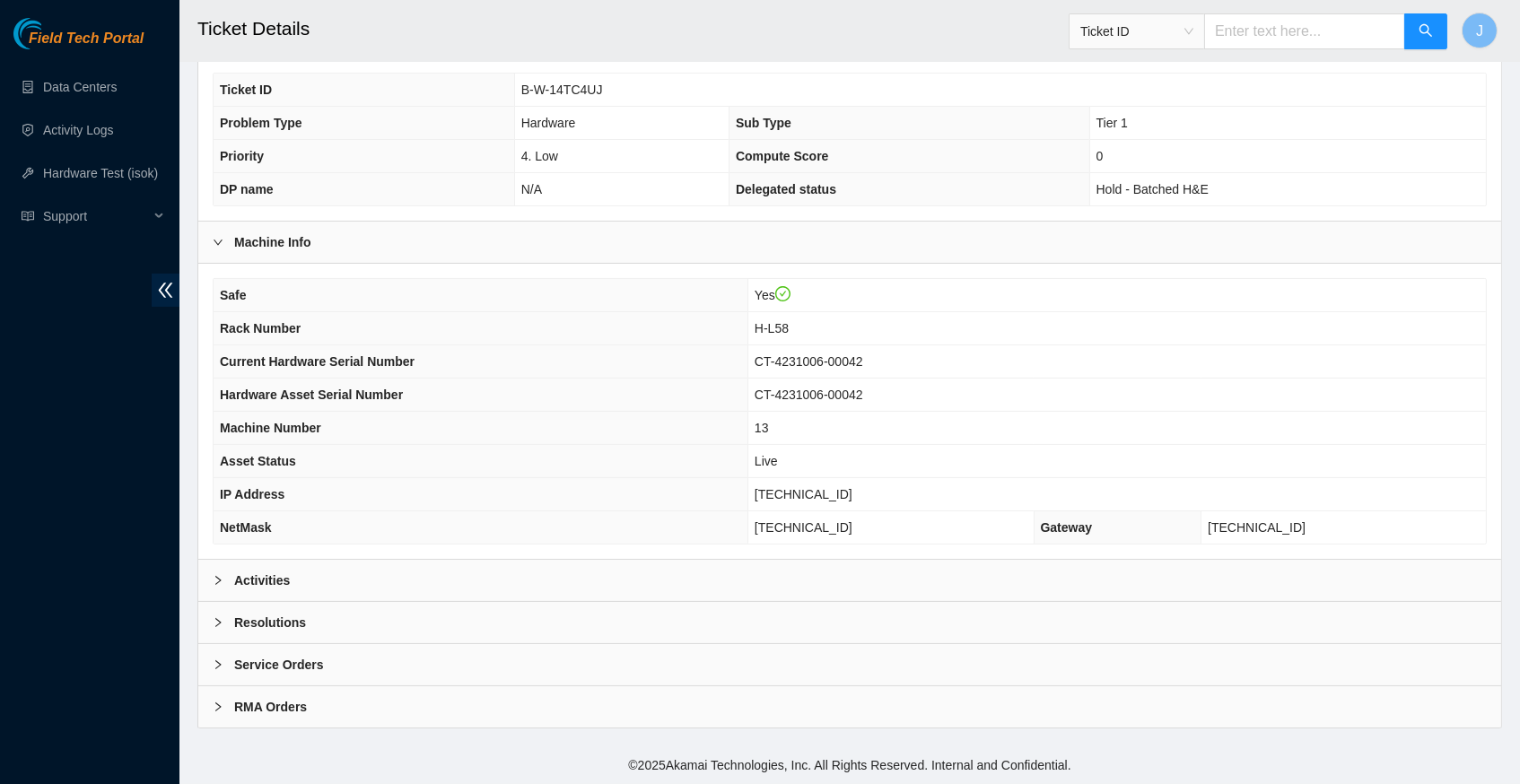
scroll to position [415, 0]
click at [217, 581] on icon "right" at bounding box center [218, 580] width 11 height 11
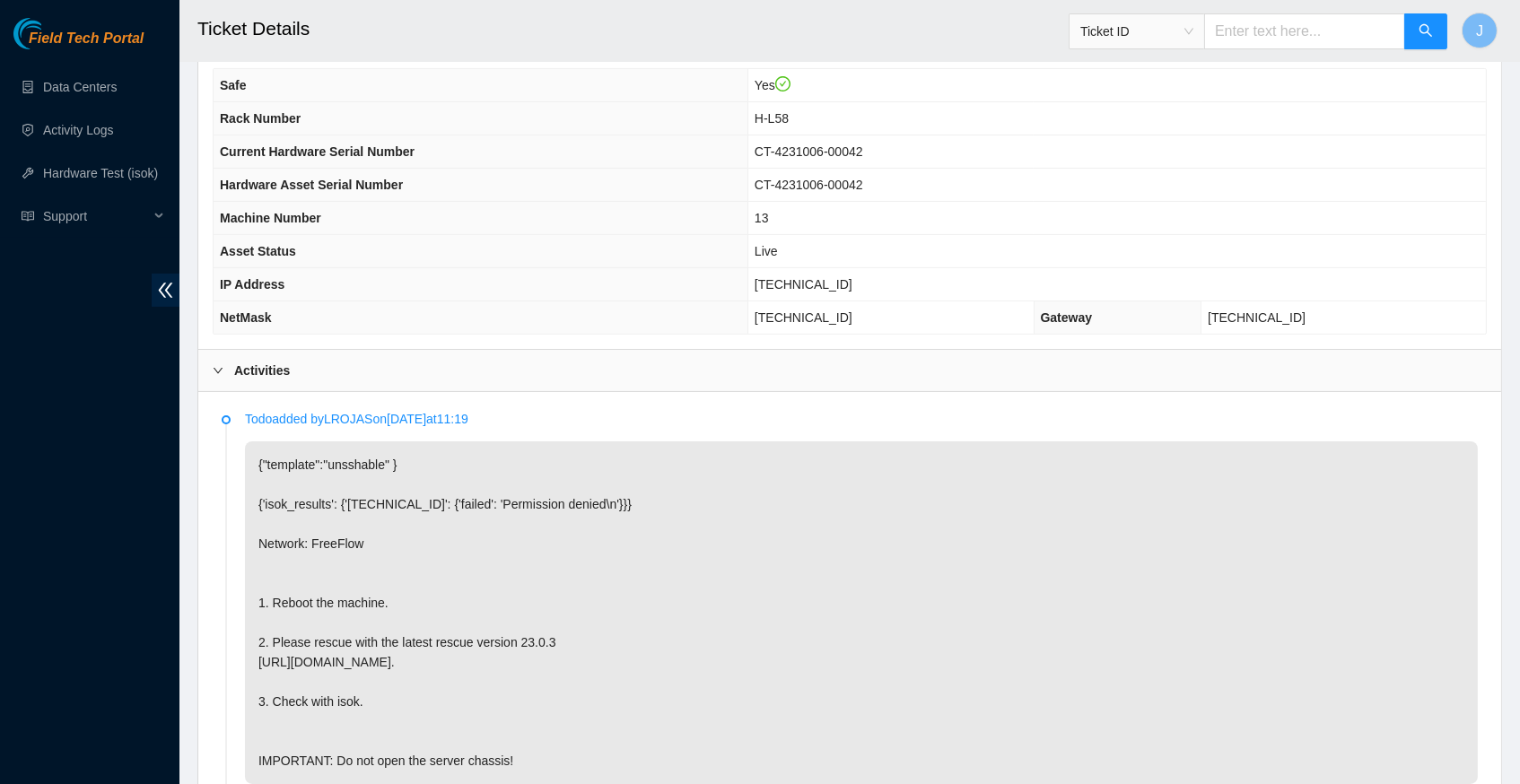
scroll to position [654, 0]
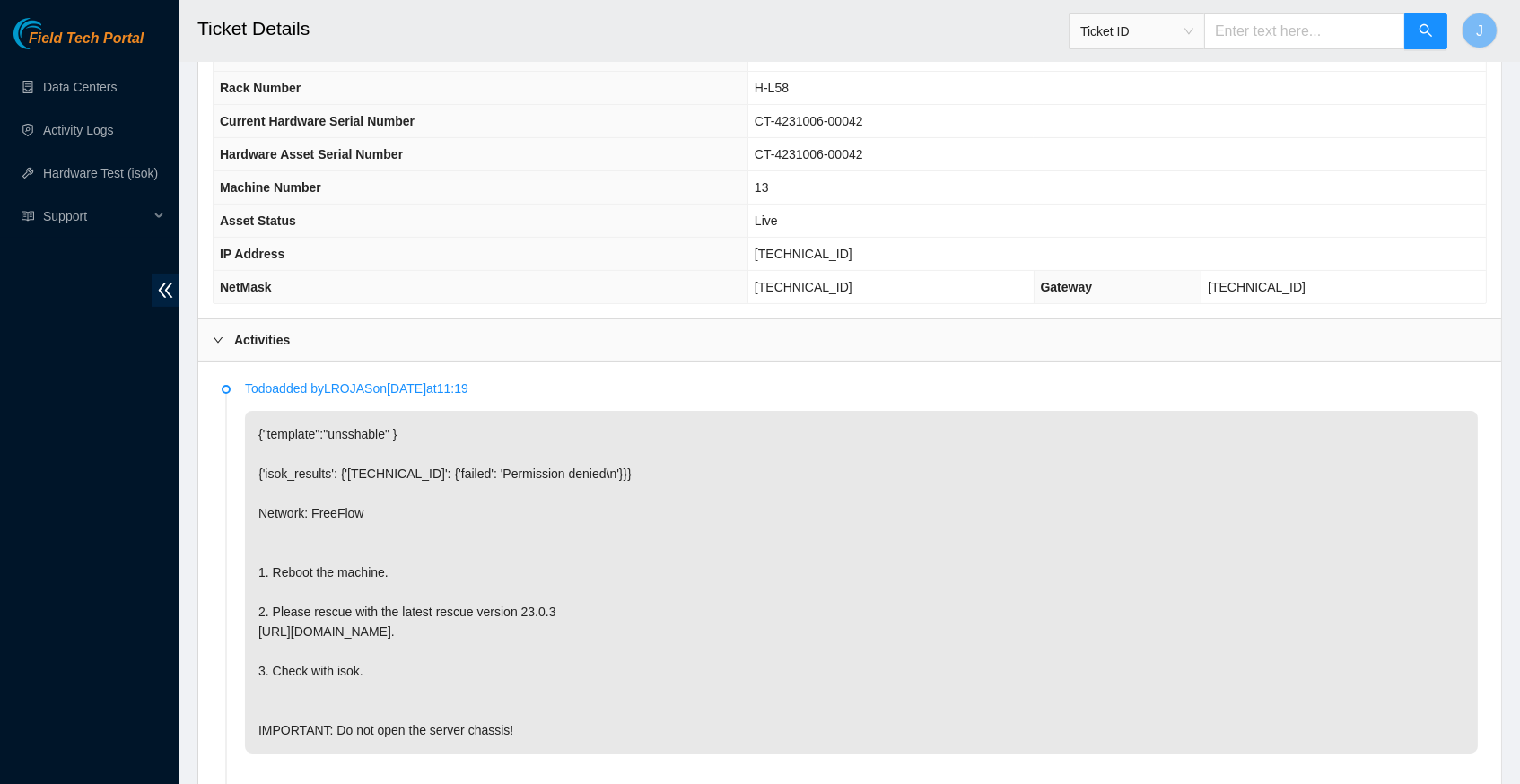
click at [805, 260] on span "[TECHNICAL_ID]" at bounding box center [803, 254] width 98 height 14
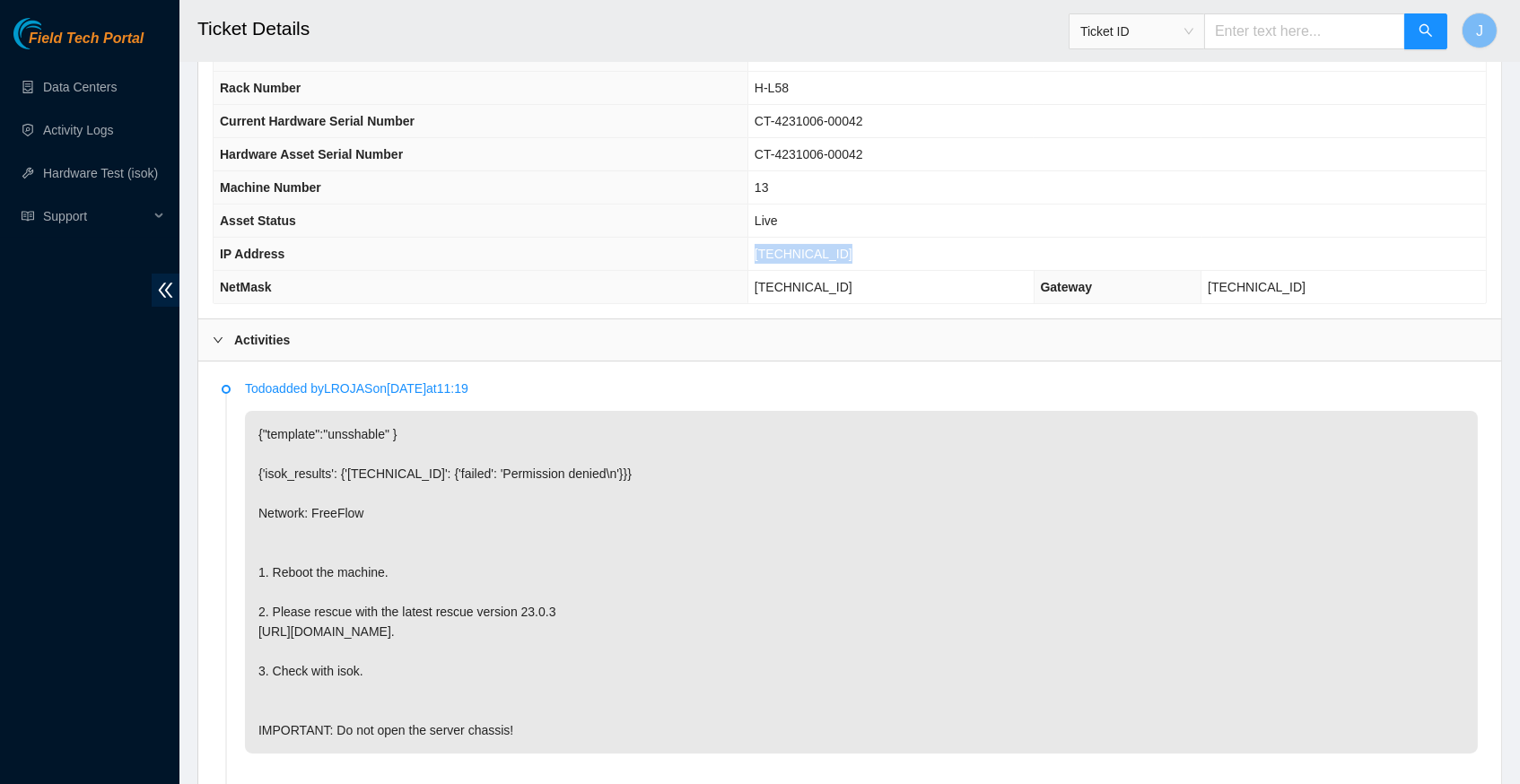
click at [805, 260] on span "[TECHNICAL_ID]" at bounding box center [803, 254] width 98 height 14
click at [785, 258] on span "[TECHNICAL_ID]" at bounding box center [803, 254] width 98 height 14
drag, startPoint x: 775, startPoint y: 258, endPoint x: 844, endPoint y: 266, distance: 69.5
click at [844, 266] on td "[TECHNICAL_ID]" at bounding box center [1116, 254] width 738 height 33
copy span "[TECHNICAL_ID]"
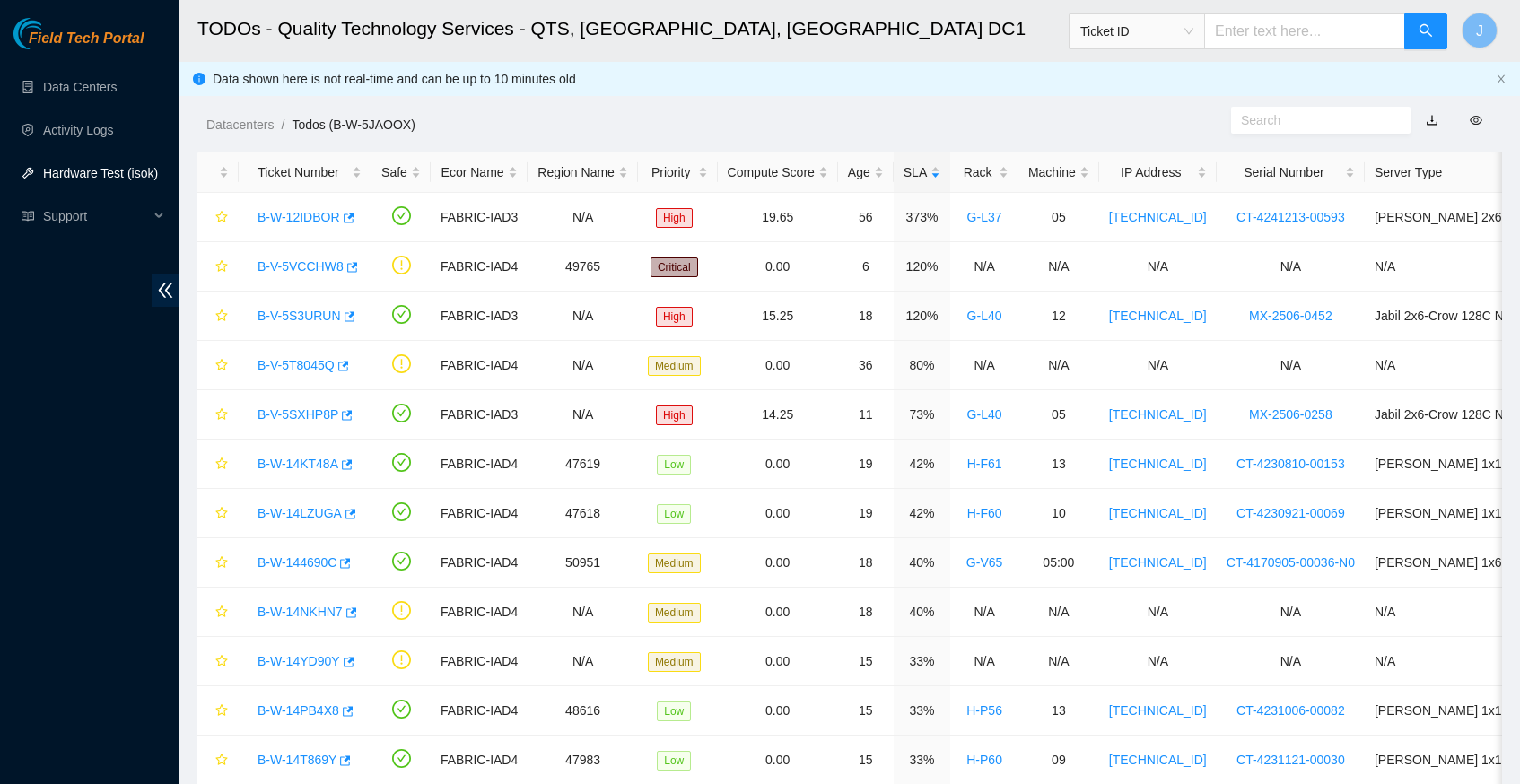
click at [115, 166] on link "Hardware Test (isok)" at bounding box center [100, 173] width 115 height 14
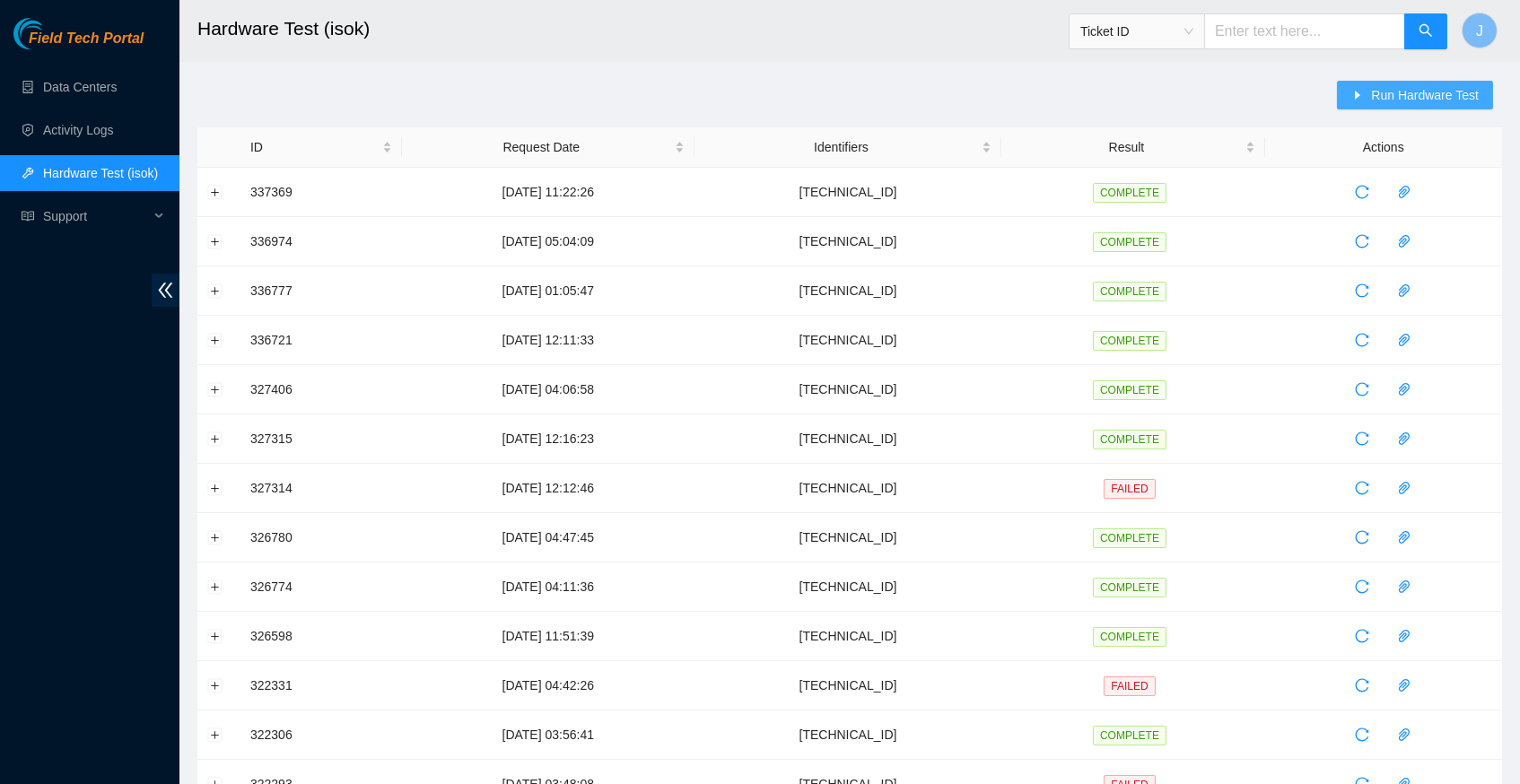
click at [1380, 91] on span "Run Hardware Test" at bounding box center [1424, 95] width 108 height 20
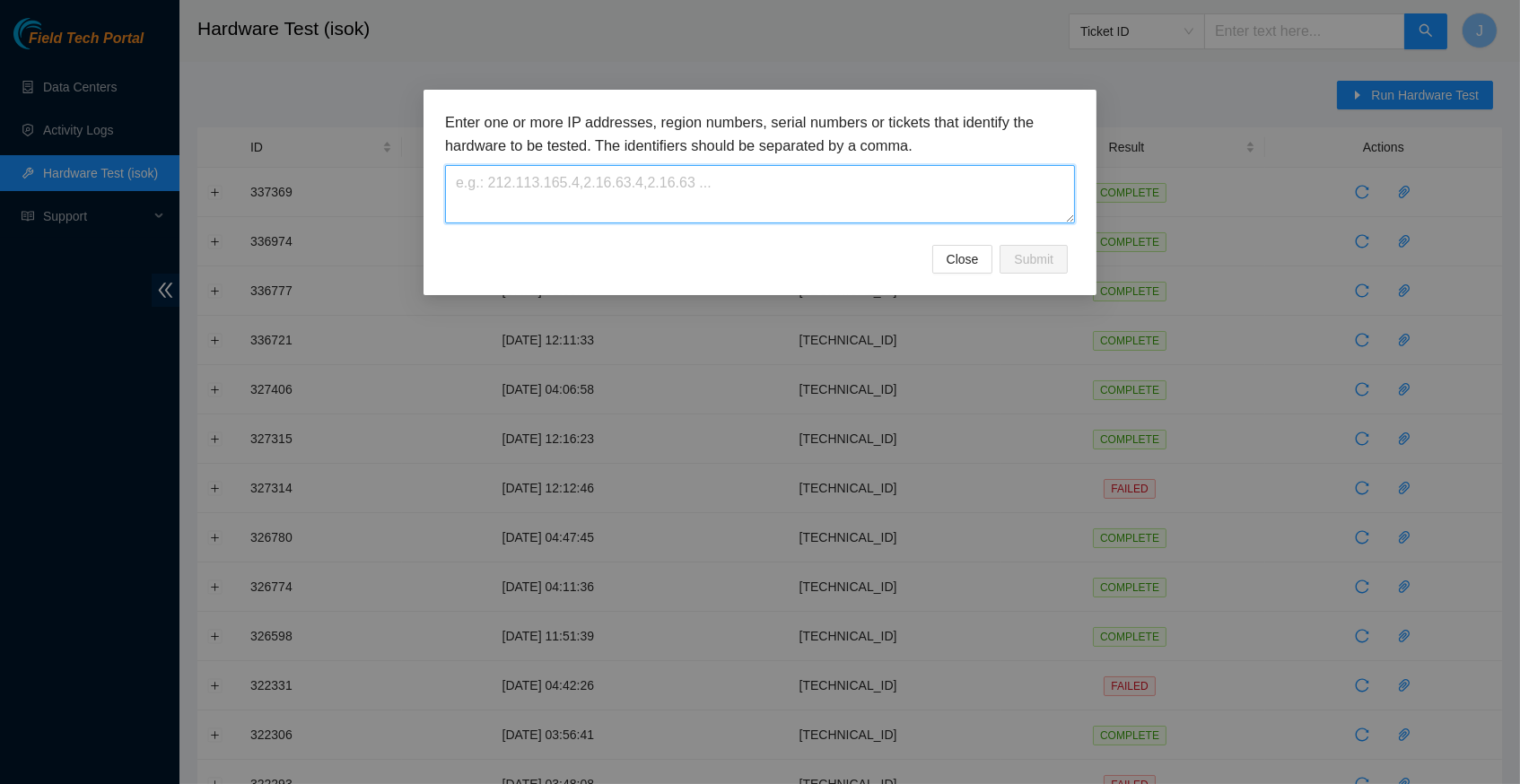
click at [580, 188] on textarea at bounding box center [759, 194] width 630 height 59
paste textarea "[TECHNICAL_ID]"
type textarea "[TECHNICAL_ID]"
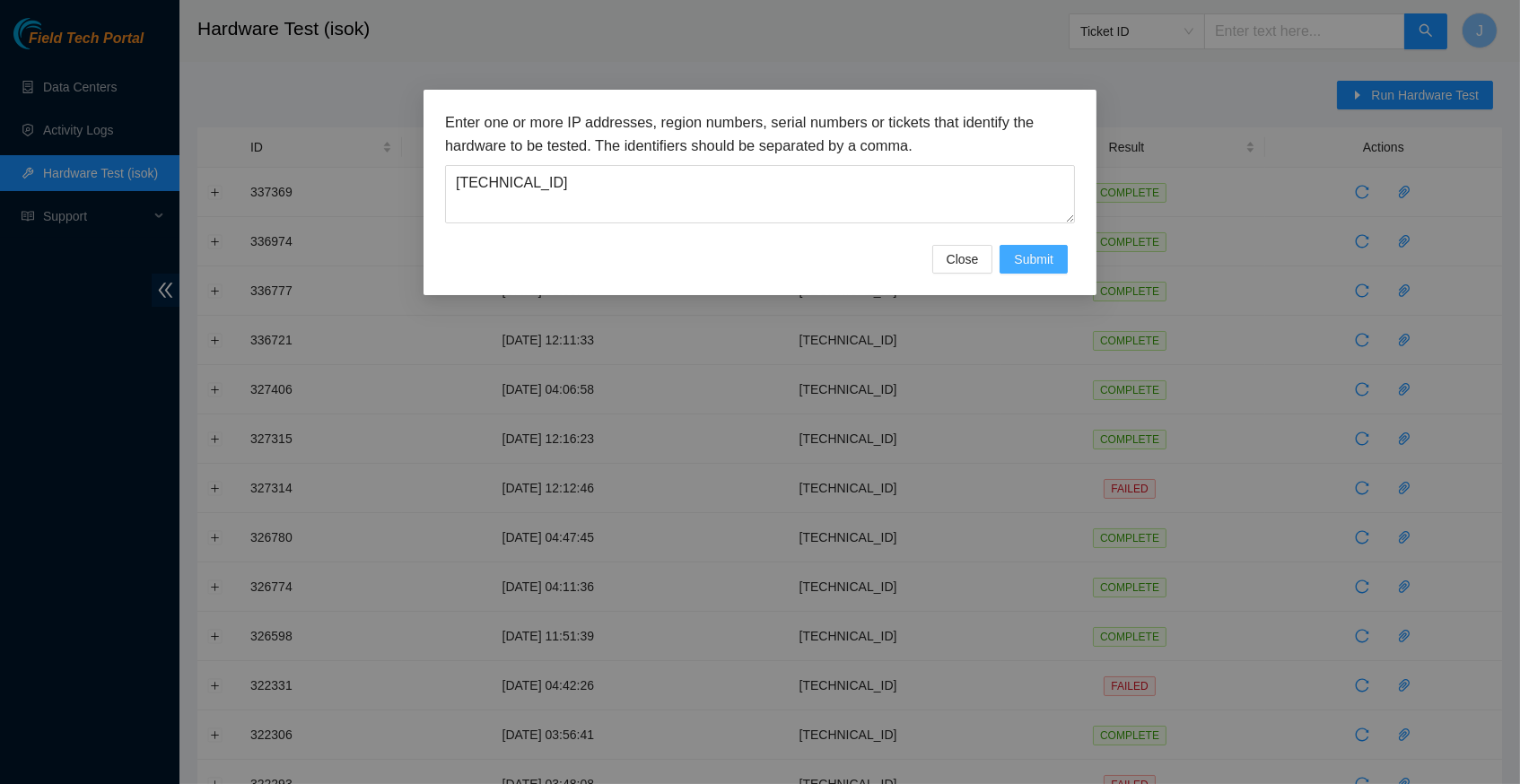
click at [1044, 266] on span "Submit" at bounding box center [1034, 259] width 40 height 20
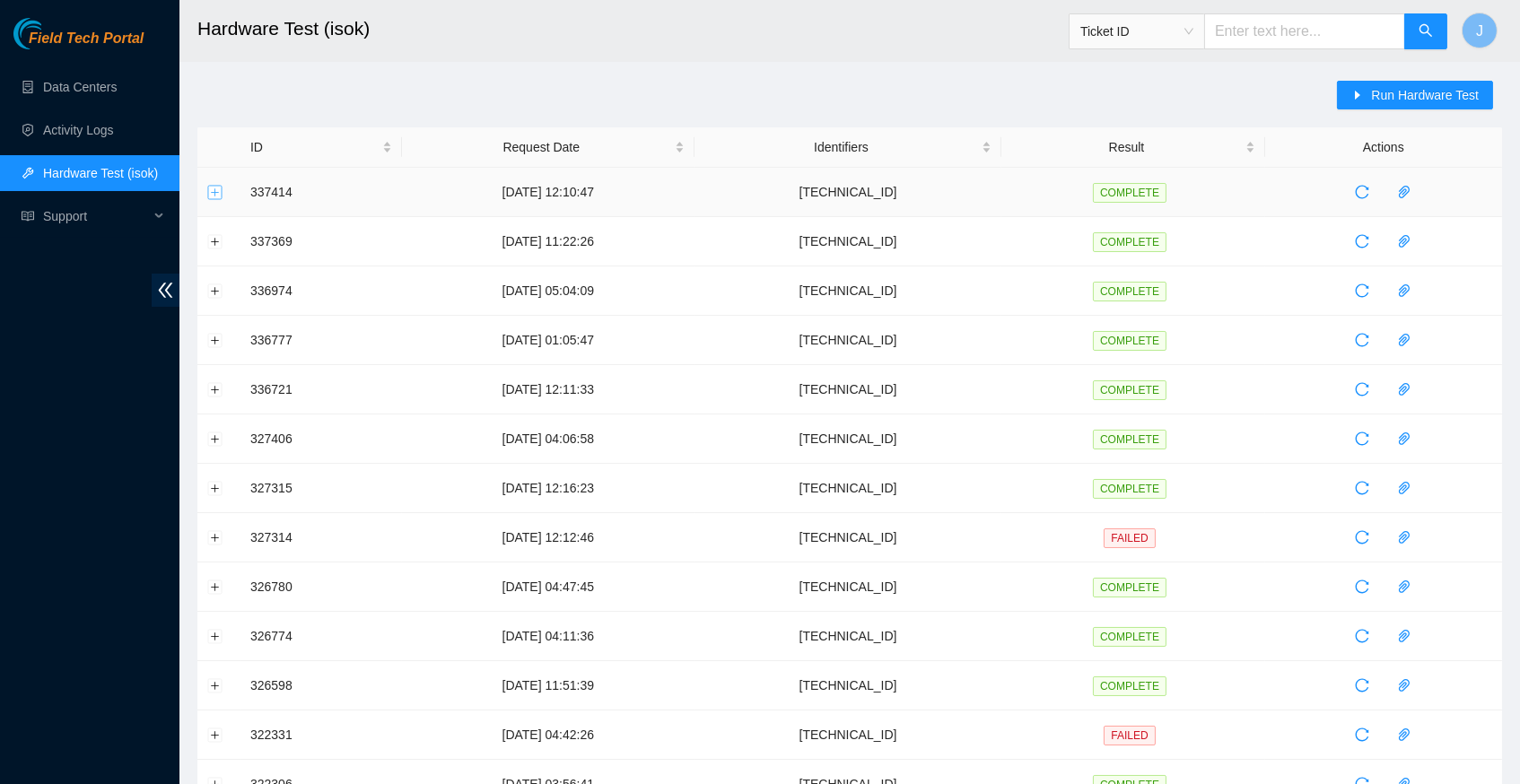
click at [212, 191] on button "Expand row" at bounding box center [215, 191] width 14 height 14
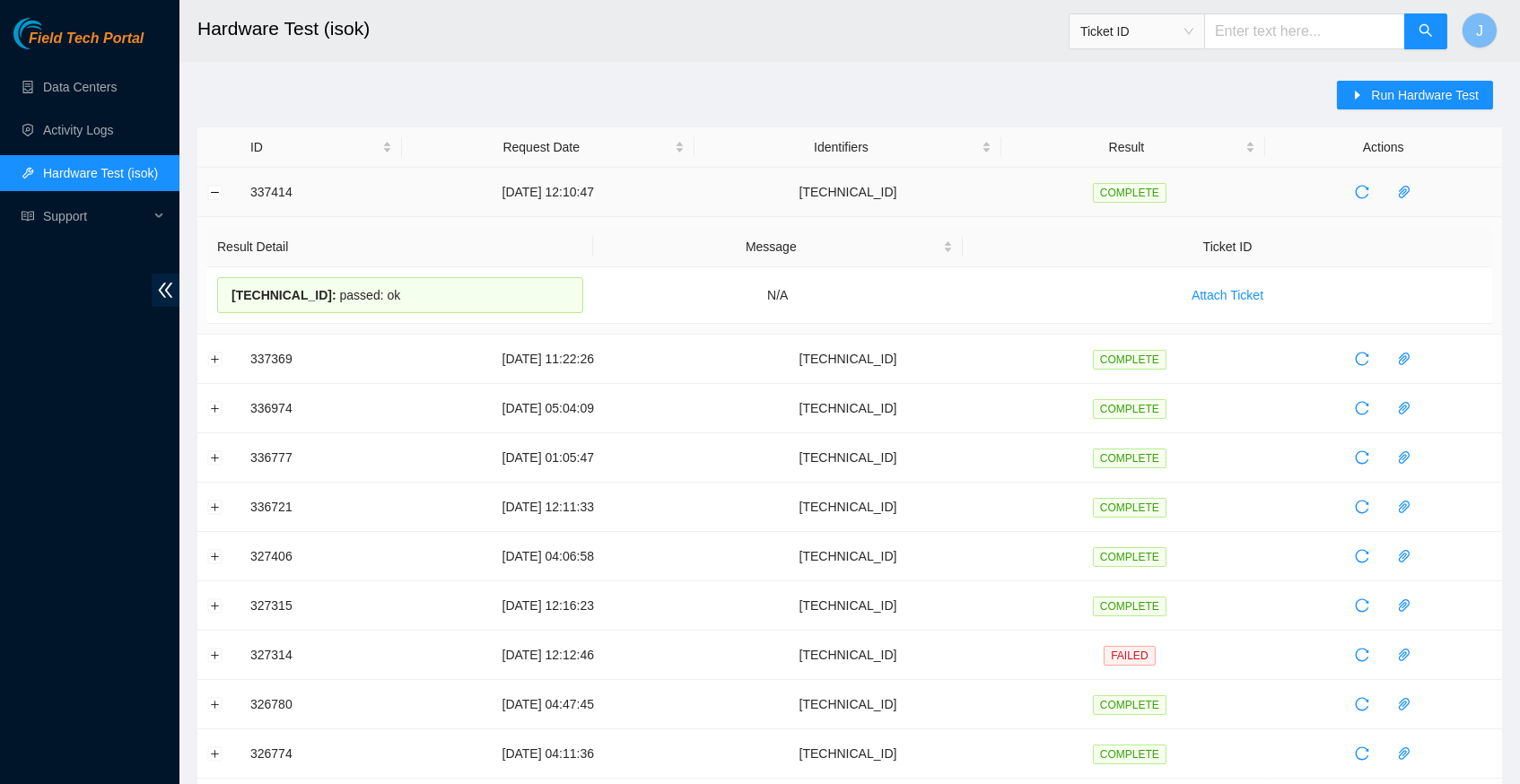
drag, startPoint x: 408, startPoint y: 294, endPoint x: 248, endPoint y: 194, distance: 188.7
click at [248, 194] on tbody "337414 [DATE] 12:10:47 [TECHNICAL_ID] COMPLETE Result Detail Message Ticket ID …" at bounding box center [849, 720] width 1304 height 1104
copy tbody "337414 [DATE] 12:10:47 [TECHNICAL_ID] COMPLETE Result Detail Message Ticket ID …"
click at [117, 81] on link "Data Centers" at bounding box center [80, 87] width 73 height 14
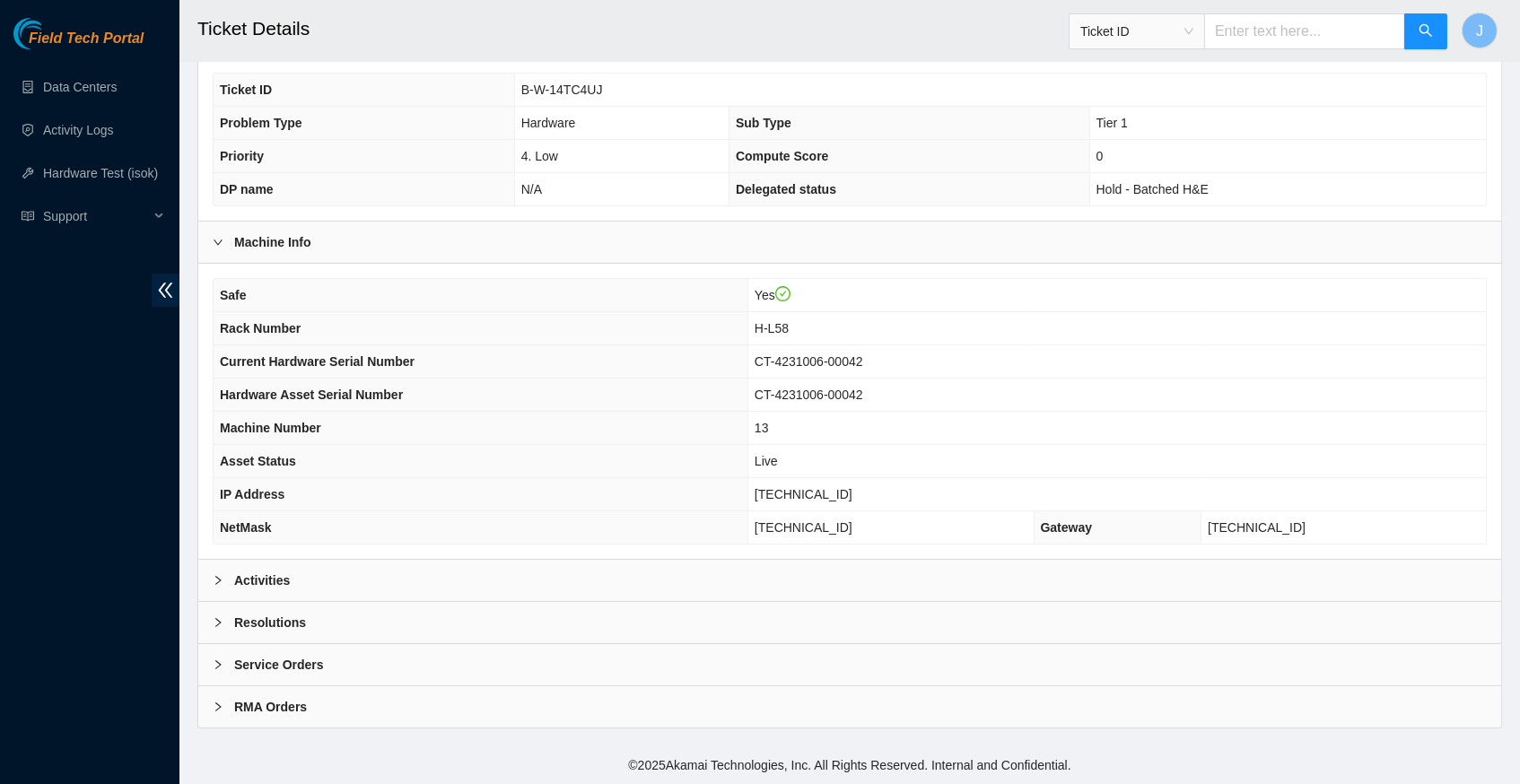
scroll to position [415, 0]
click at [218, 581] on icon "right" at bounding box center [218, 580] width 5 height 9
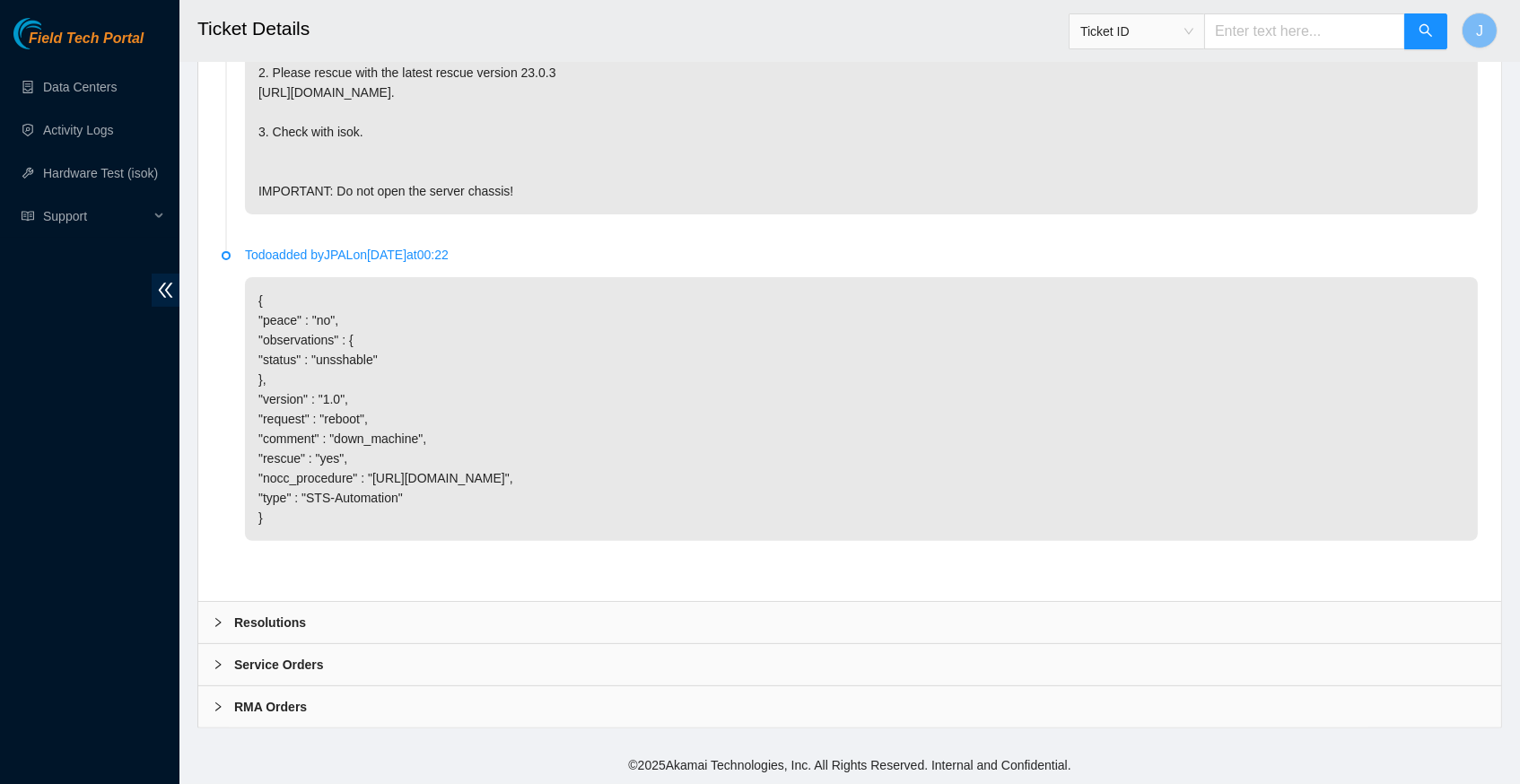
scroll to position [1209, 0]
click at [216, 624] on icon "right" at bounding box center [218, 622] width 11 height 11
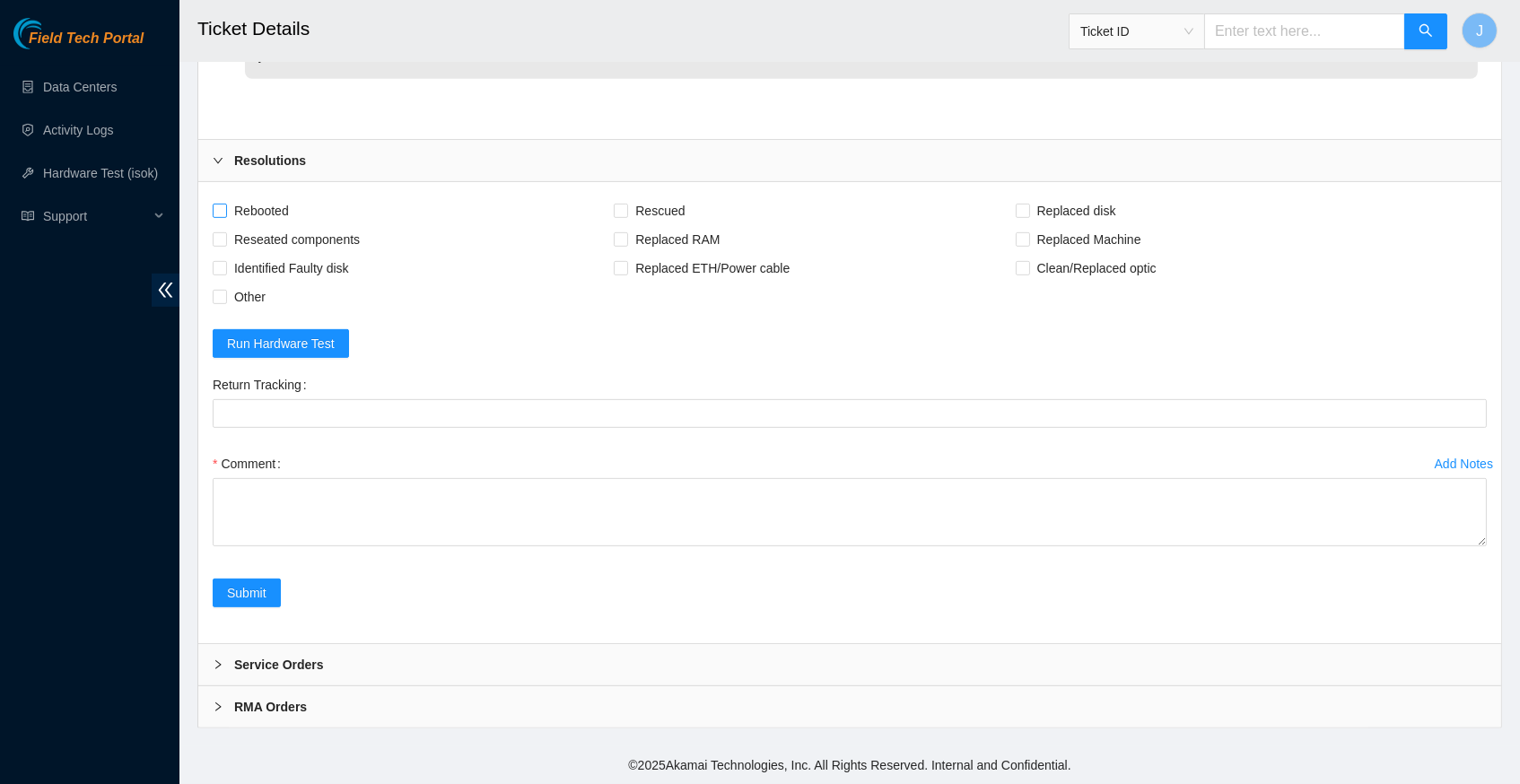
scroll to position [1669, 0]
click at [223, 213] on input "Rebooted" at bounding box center [219, 210] width 13 height 13
checkbox input "true"
click at [626, 210] on input "Rescued" at bounding box center [620, 210] width 13 height 13
checkbox input "true"
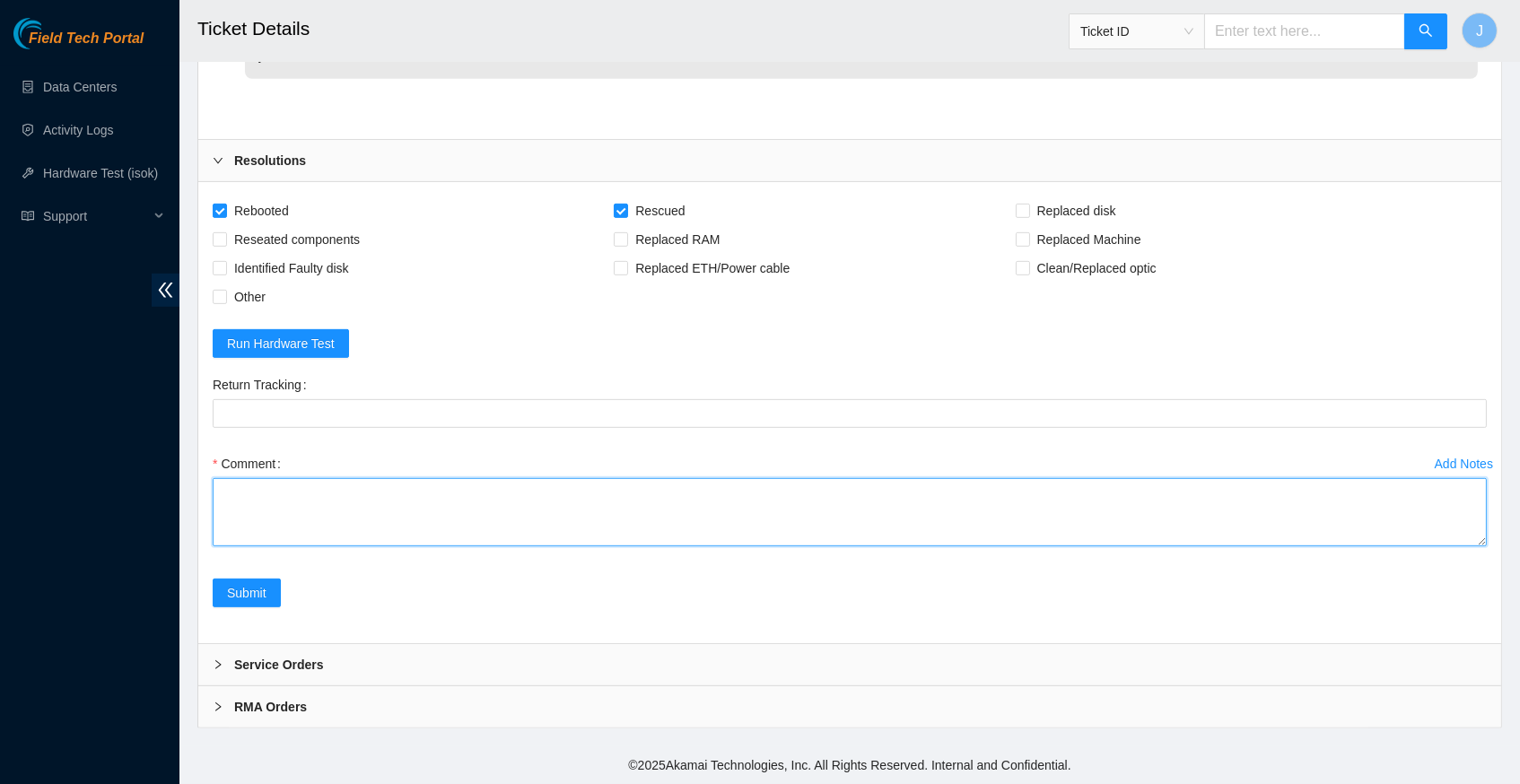
click at [401, 511] on textarea "Comment" at bounding box center [849, 511] width 1274 height 68
paste textarea "337414 [DATE] 12:10:47 [TECHNICAL_ID] COMPLETE Result Detail Message Ticket ID …"
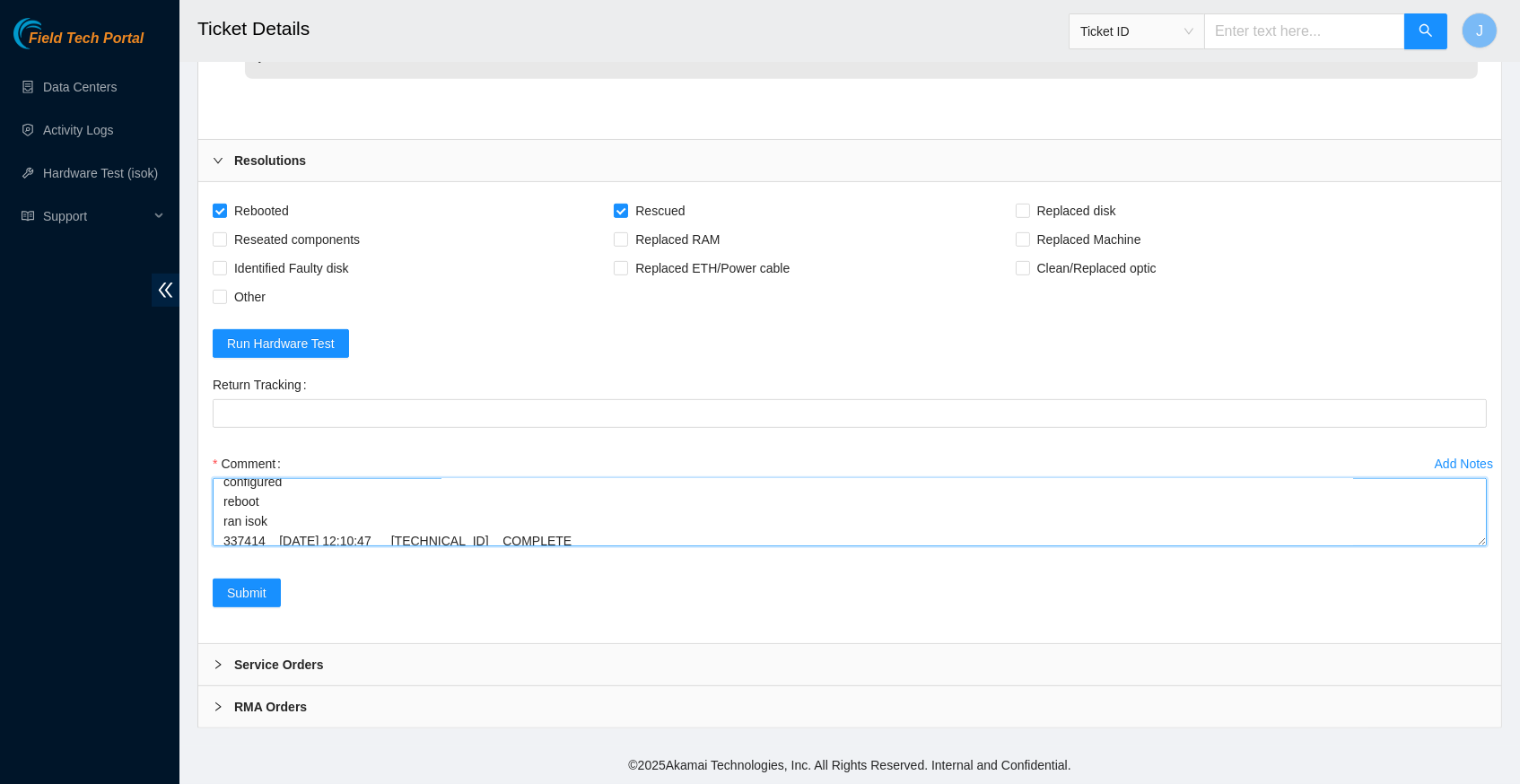
scroll to position [189, 0]
type textarea "verify server and rack info reboot machine rescued configured reboot ran isok 3…"
click at [258, 591] on span "Submit" at bounding box center [247, 593] width 40 height 20
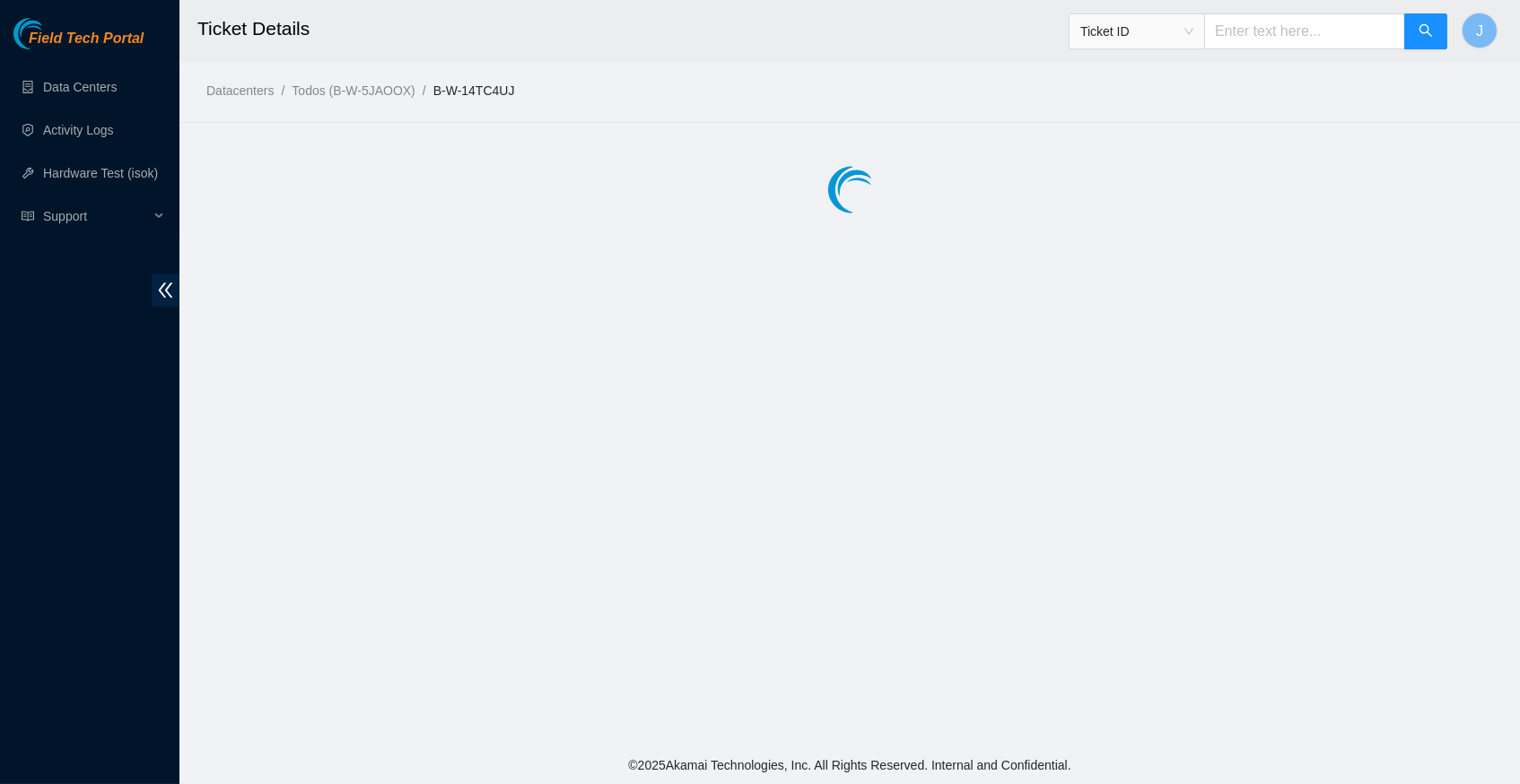
scroll to position [0, 0]
